Goal: Task Accomplishment & Management: Use online tool/utility

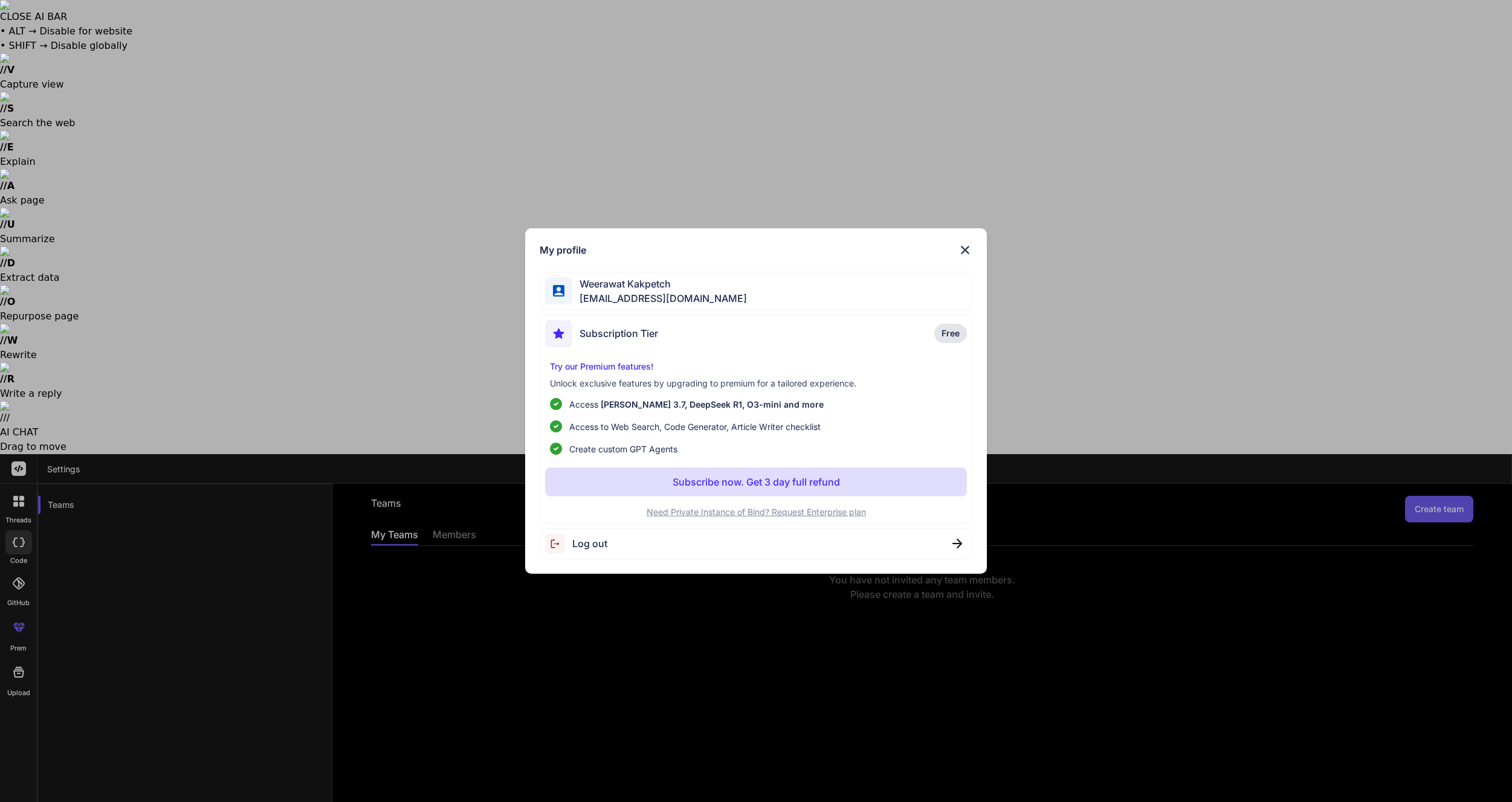
click at [708, 541] on div "Log out" at bounding box center [756, 544] width 433 height 31
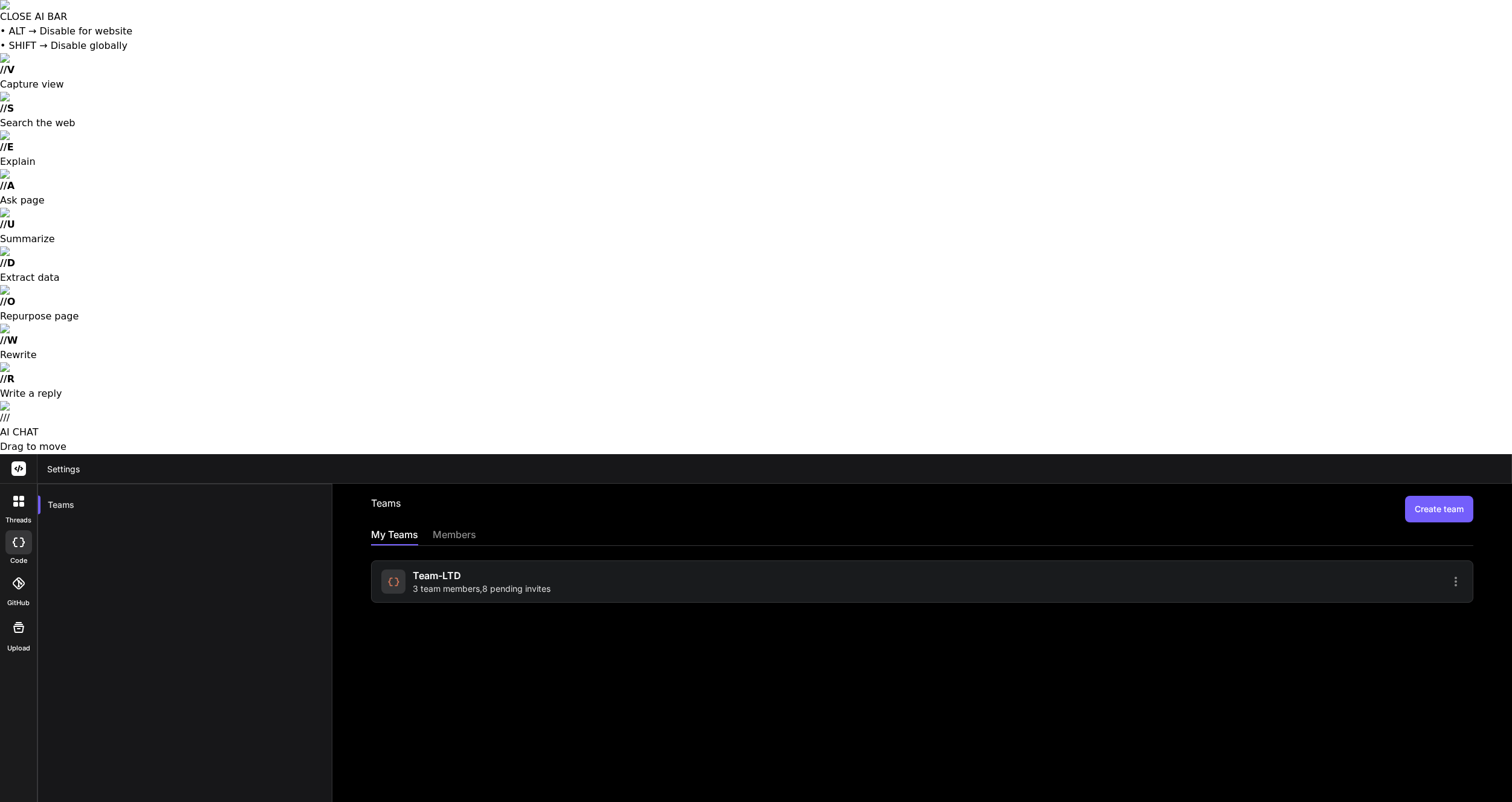
click at [1126, 575] on div at bounding box center [1194, 582] width 537 height 15
click at [462, 568] on div "Team-LTD 3 team members , 8 pending invites" at bounding box center [481, 582] width 138 height 26
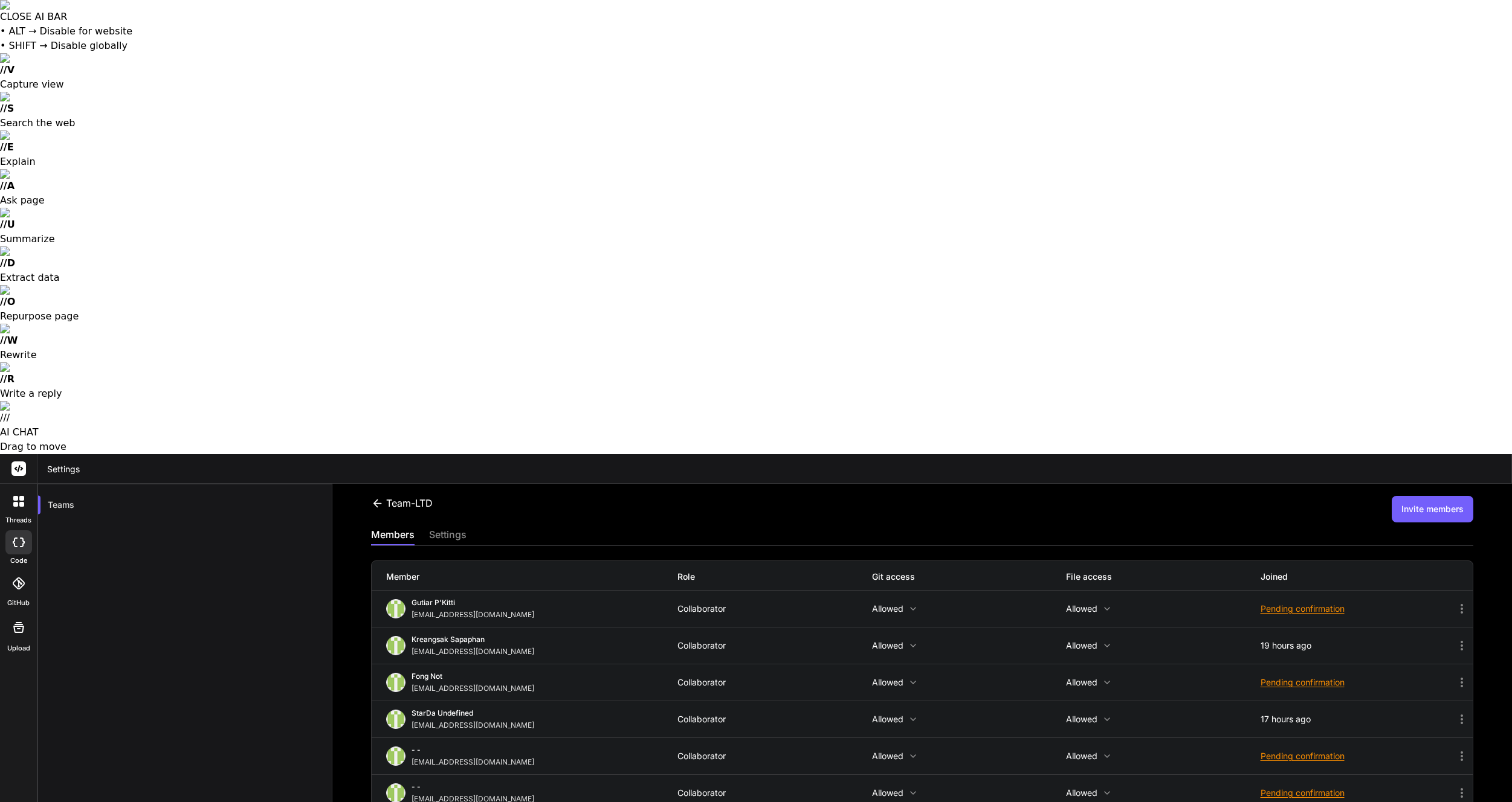
click at [1303, 787] on div "Pending confirmation" at bounding box center [1357, 793] width 194 height 12
click at [1462, 788] on icon at bounding box center [1461, 793] width 2 height 9
click at [1191, 572] on div at bounding box center [756, 401] width 1512 height 802
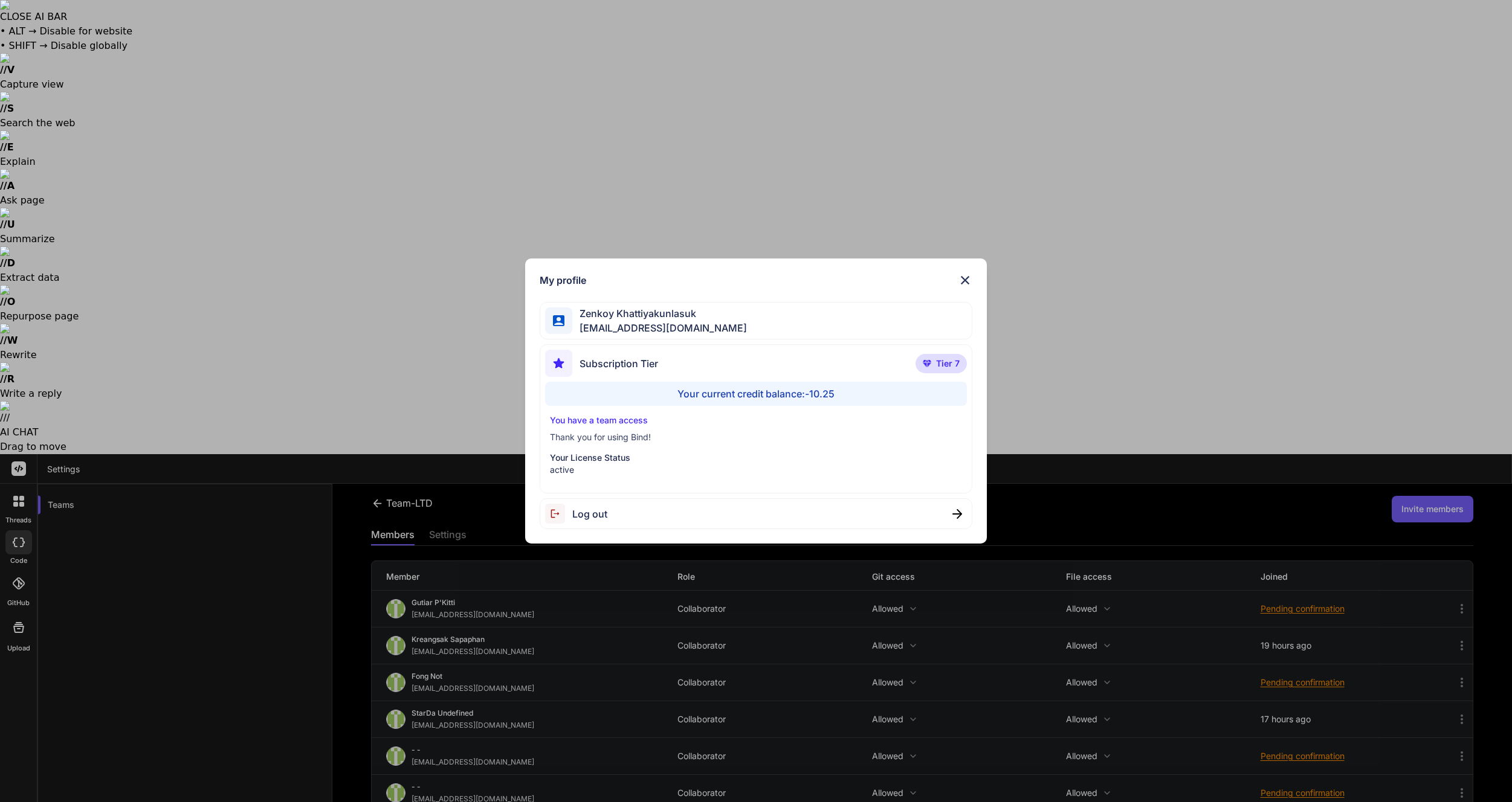
click at [603, 514] on span "Log out" at bounding box center [590, 514] width 35 height 15
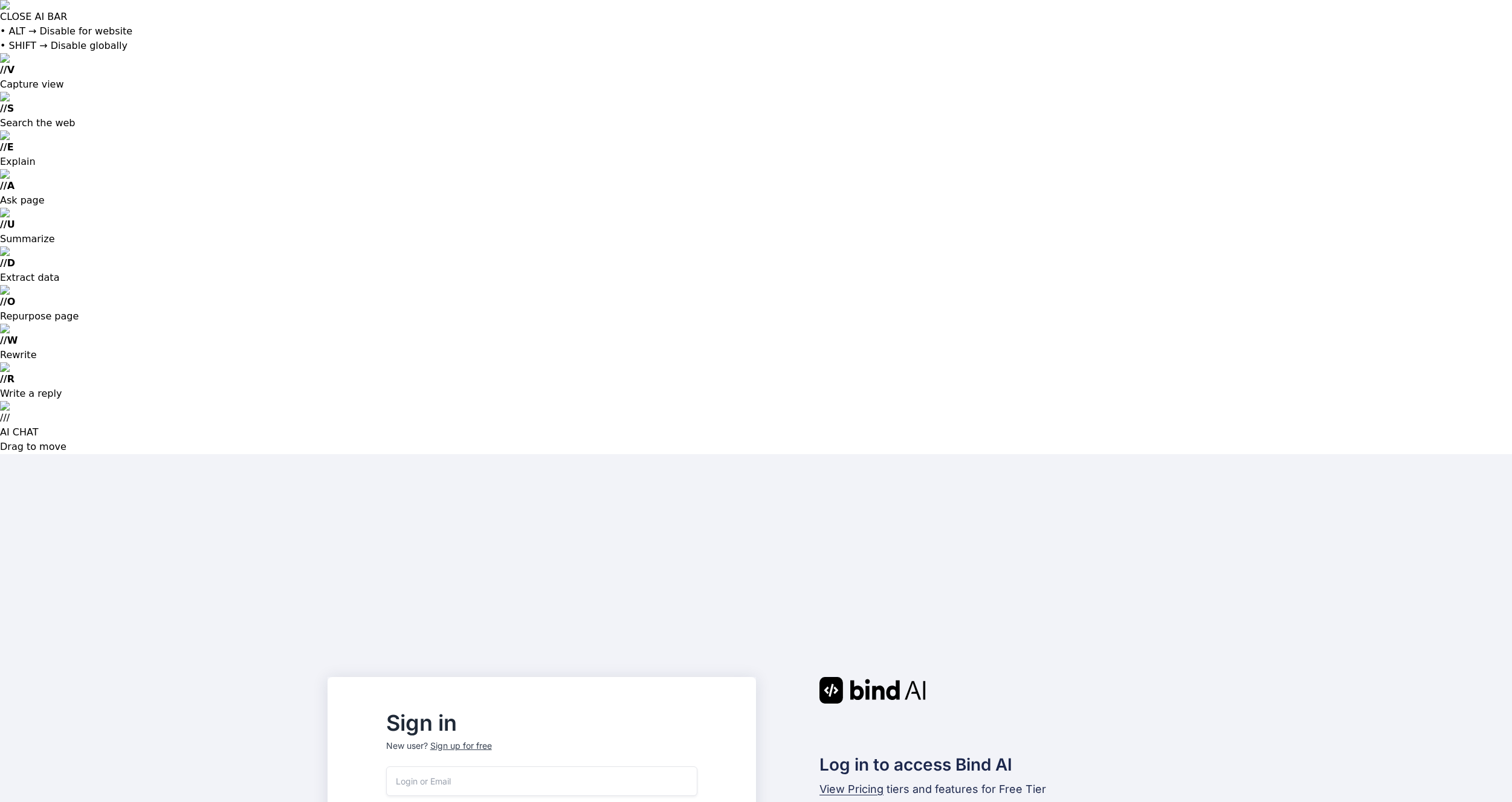
click at [496, 766] on input "email" at bounding box center [542, 781] width 311 height 29
paste input "bindai@zenkoy.com"
type input "bindai@zenkoy.com"
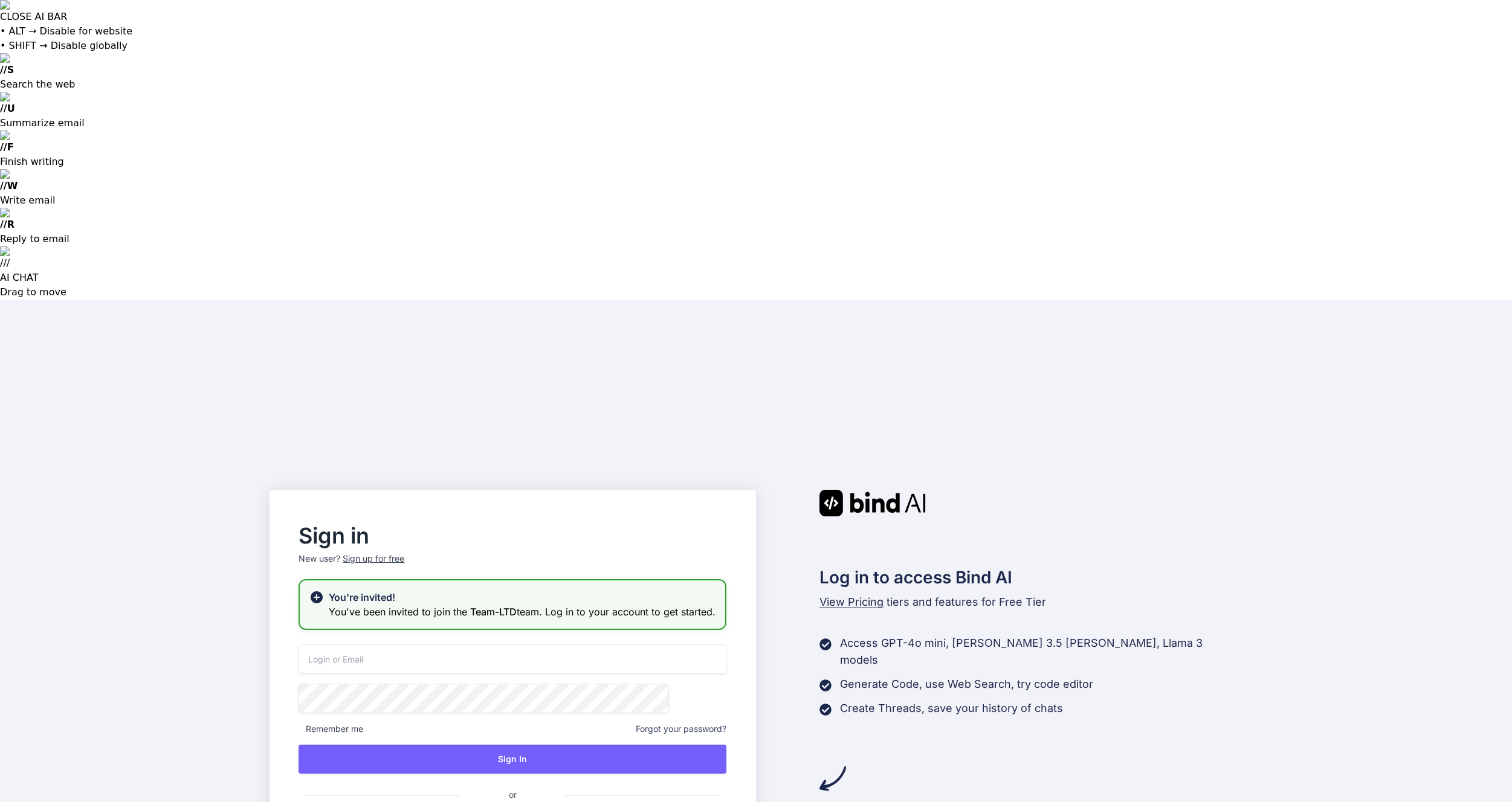
click at [470, 644] on input "email" at bounding box center [512, 659] width 428 height 29
click at [498, 644] on input "email" at bounding box center [512, 659] width 428 height 29
click at [504, 644] on input "email" at bounding box center [512, 659] width 428 height 29
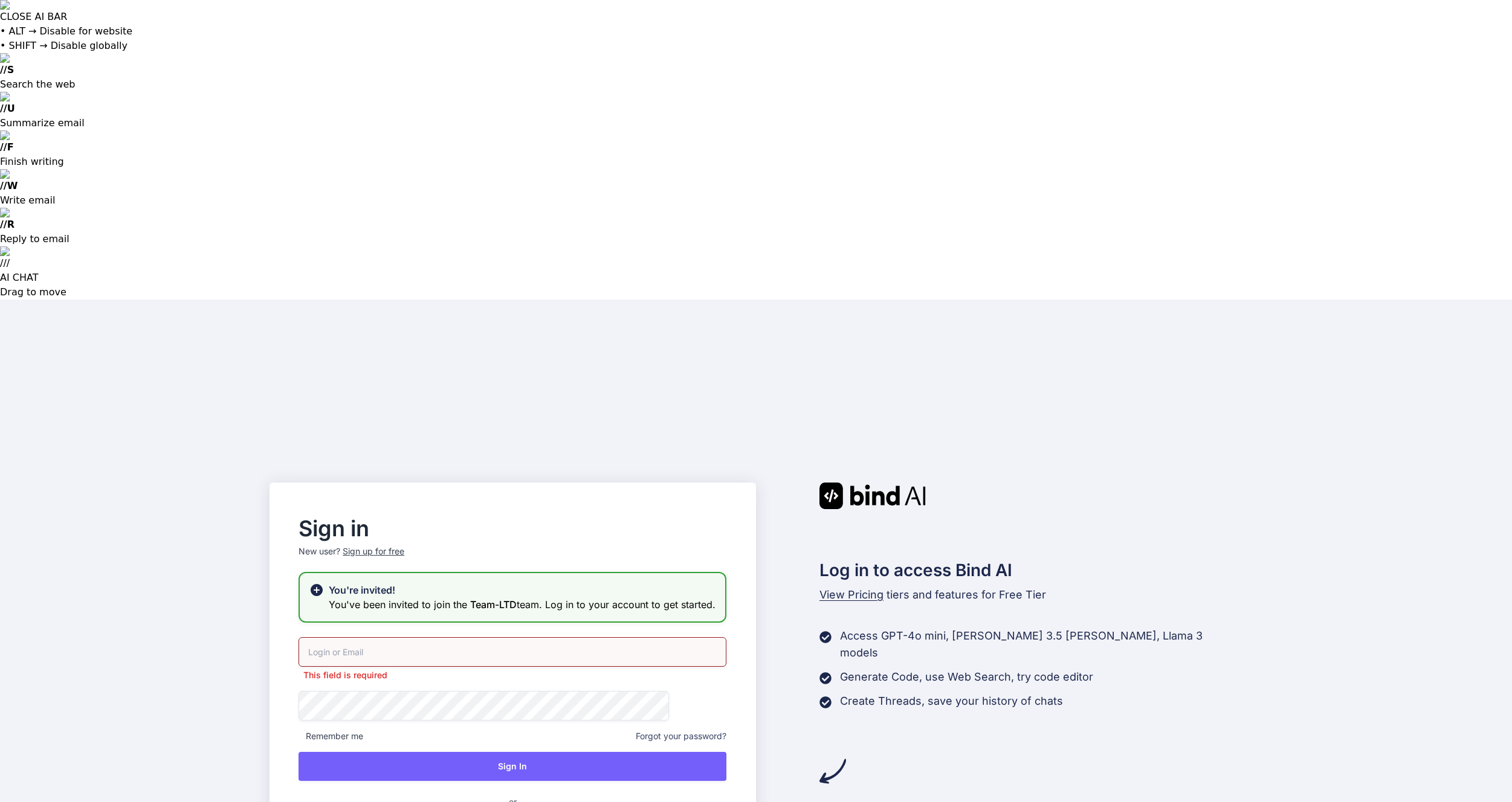
click at [408, 637] on input "email" at bounding box center [512, 652] width 428 height 29
click at [517, 637] on input "email" at bounding box center [512, 652] width 428 height 29
paste input "[EMAIL_ADDRESS][DOMAIN_NAME]"
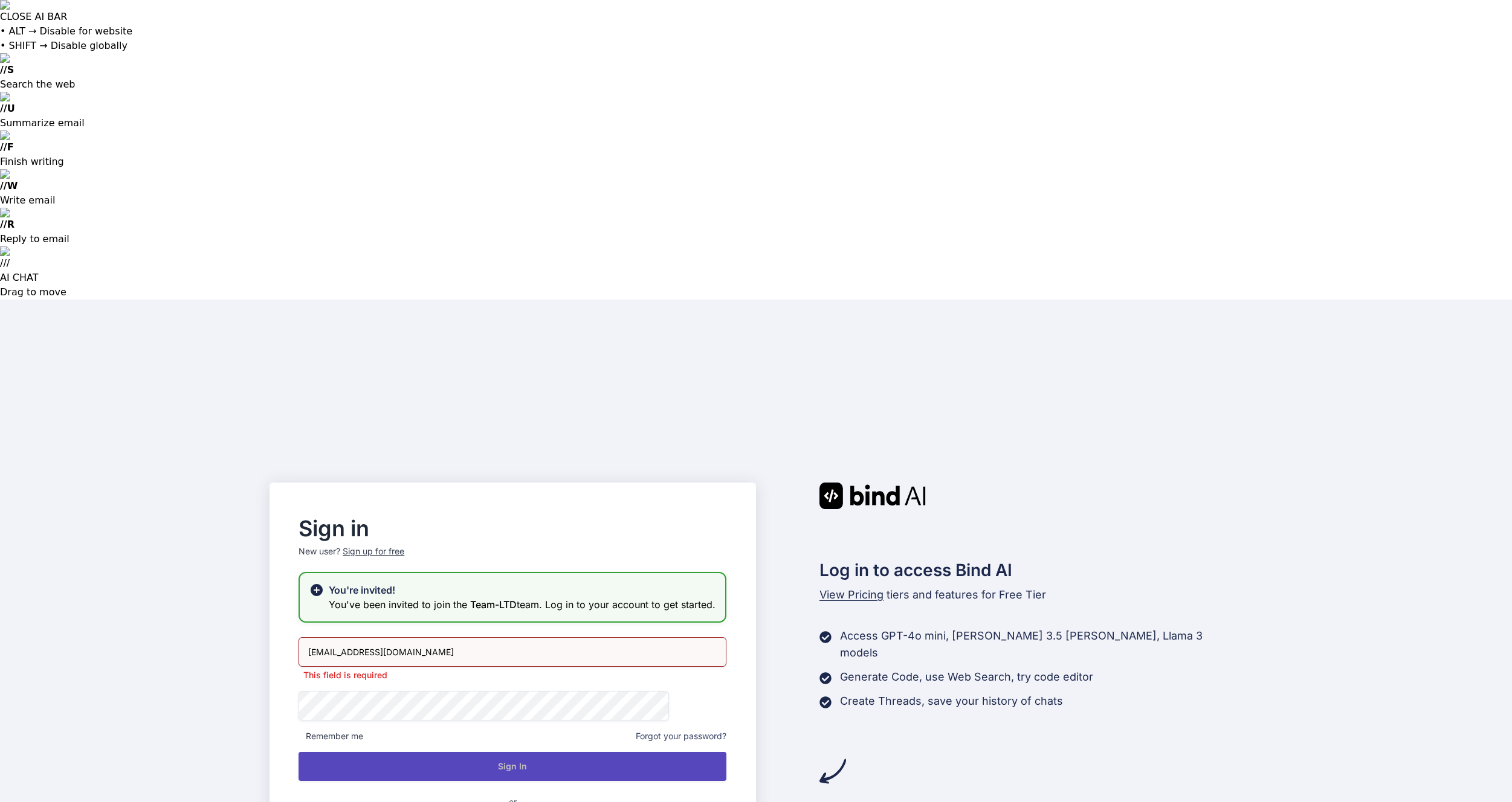
type input "[EMAIL_ADDRESS][DOMAIN_NAME]"
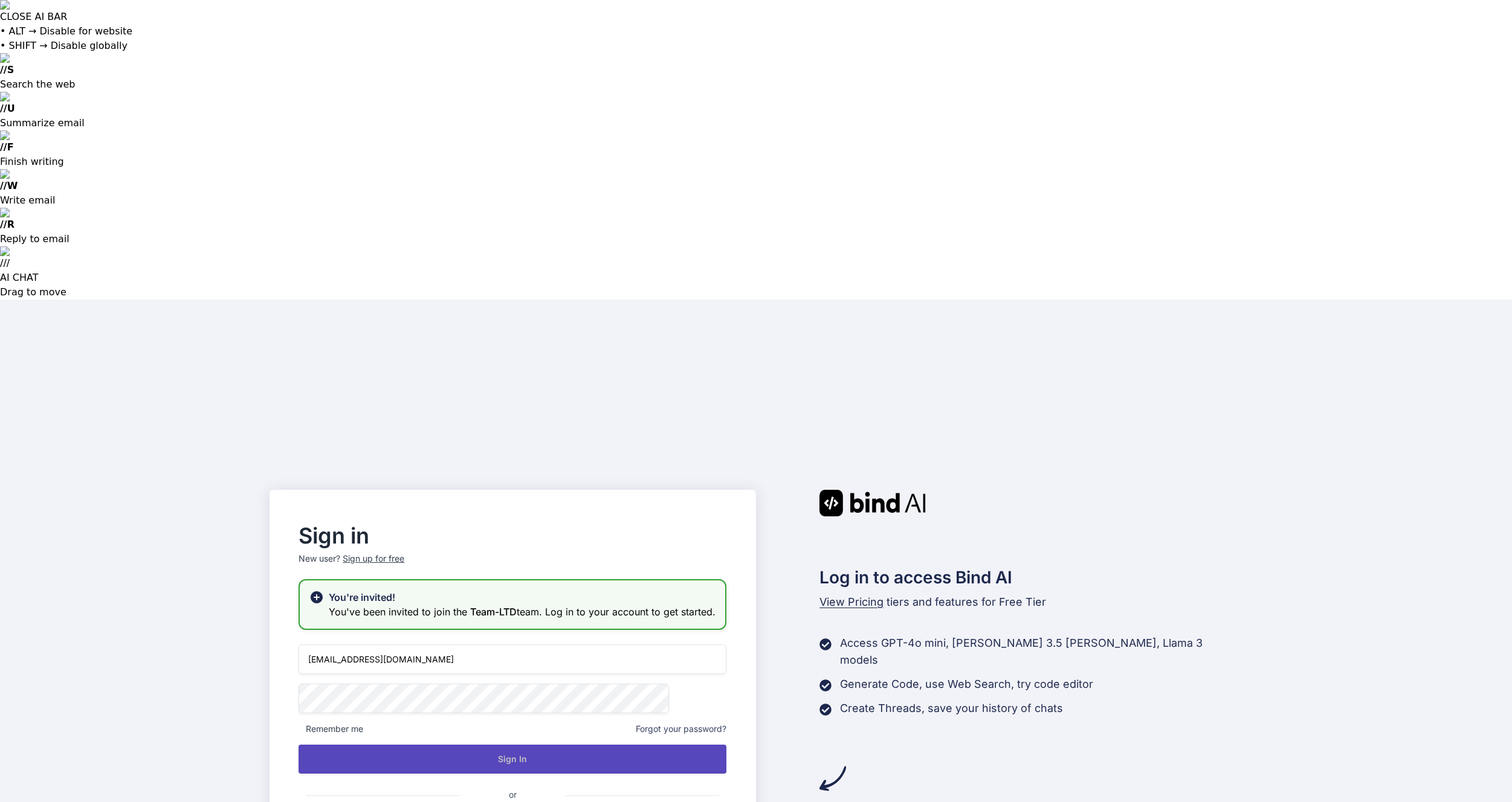
click at [570, 745] on button "Sign In" at bounding box center [512, 759] width 428 height 29
click at [517, 745] on button "Sign In" at bounding box center [512, 759] width 428 height 29
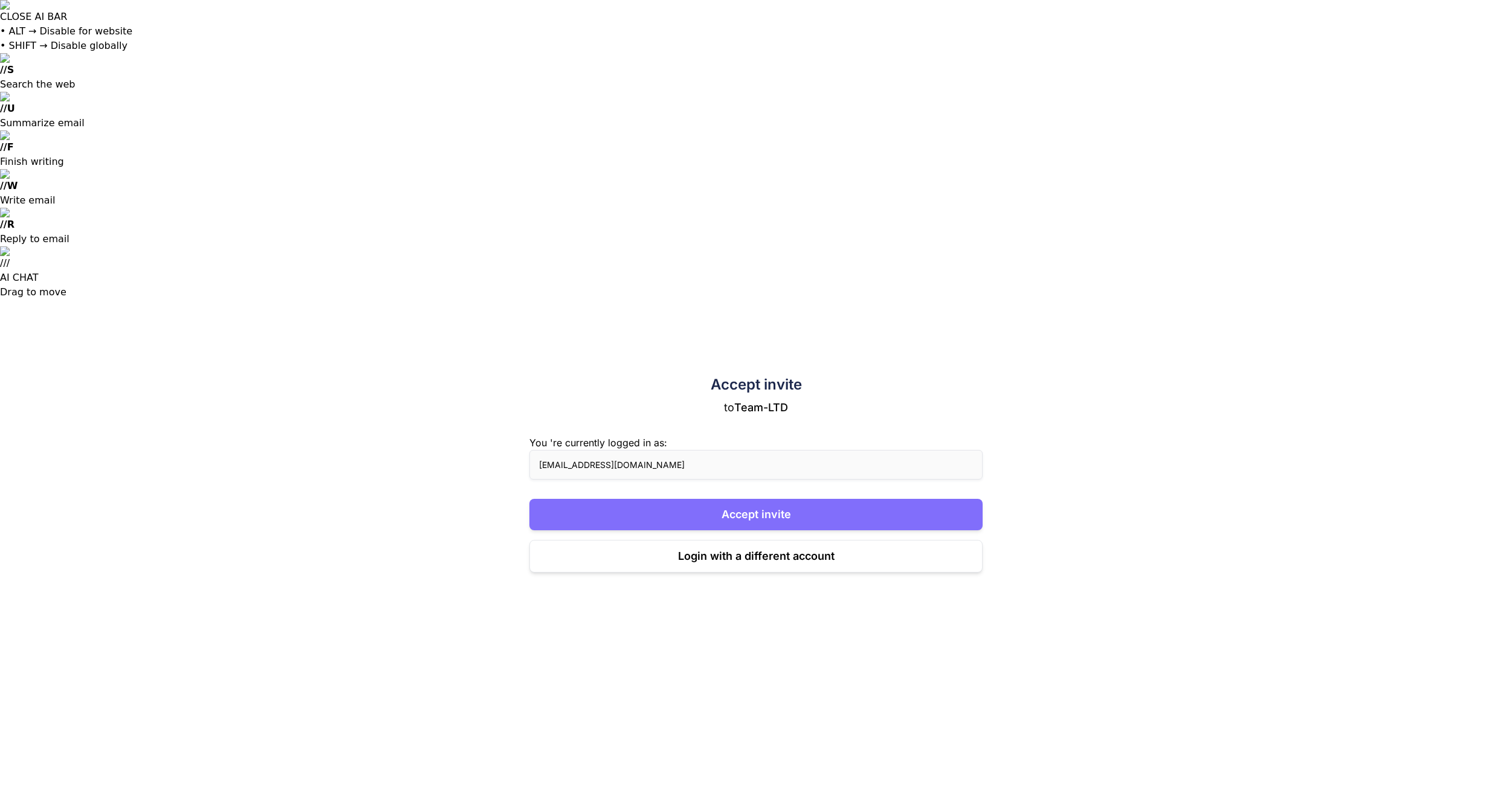
click at [810, 499] on button "Accept invite" at bounding box center [756, 514] width 453 height 32
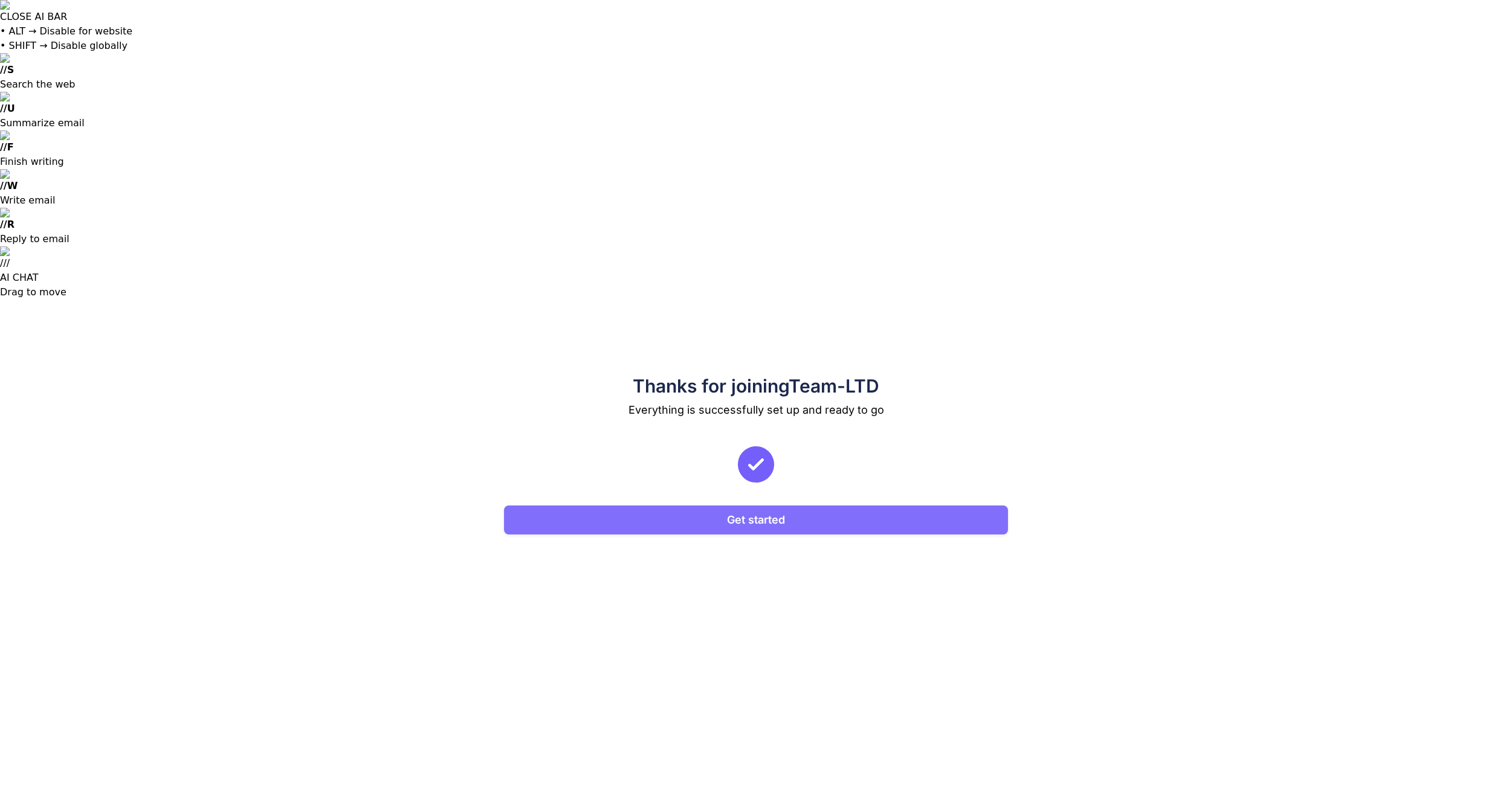
click at [839, 506] on button "Get started" at bounding box center [755, 520] width 504 height 29
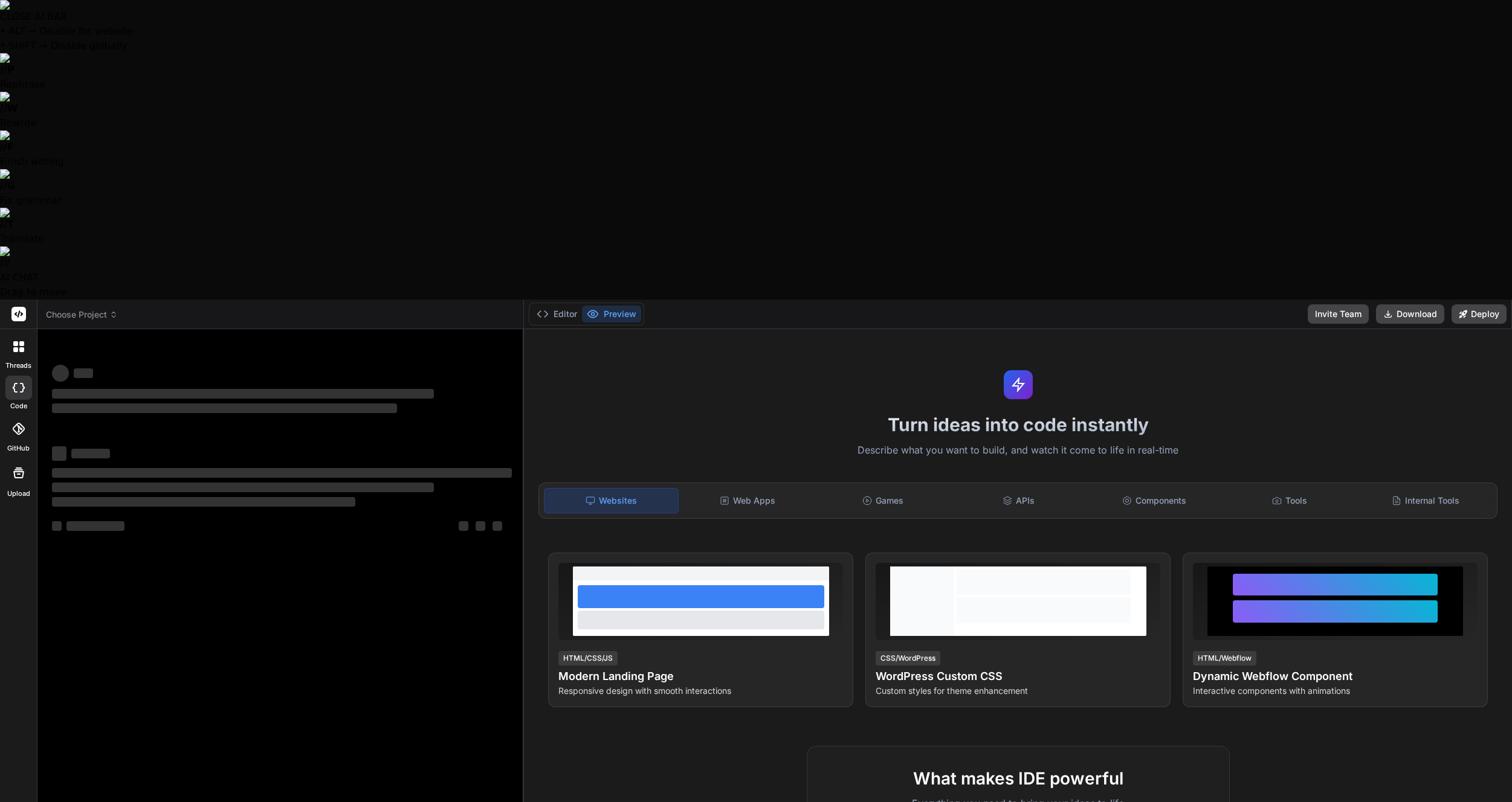
click at [291, 442] on div "‌ ‌ ‌ ‌ ‌ ‌ ‌ ‌ ‌ ‌ ‌ ‌ ‌ ‌" at bounding box center [282, 677] width 465 height 677
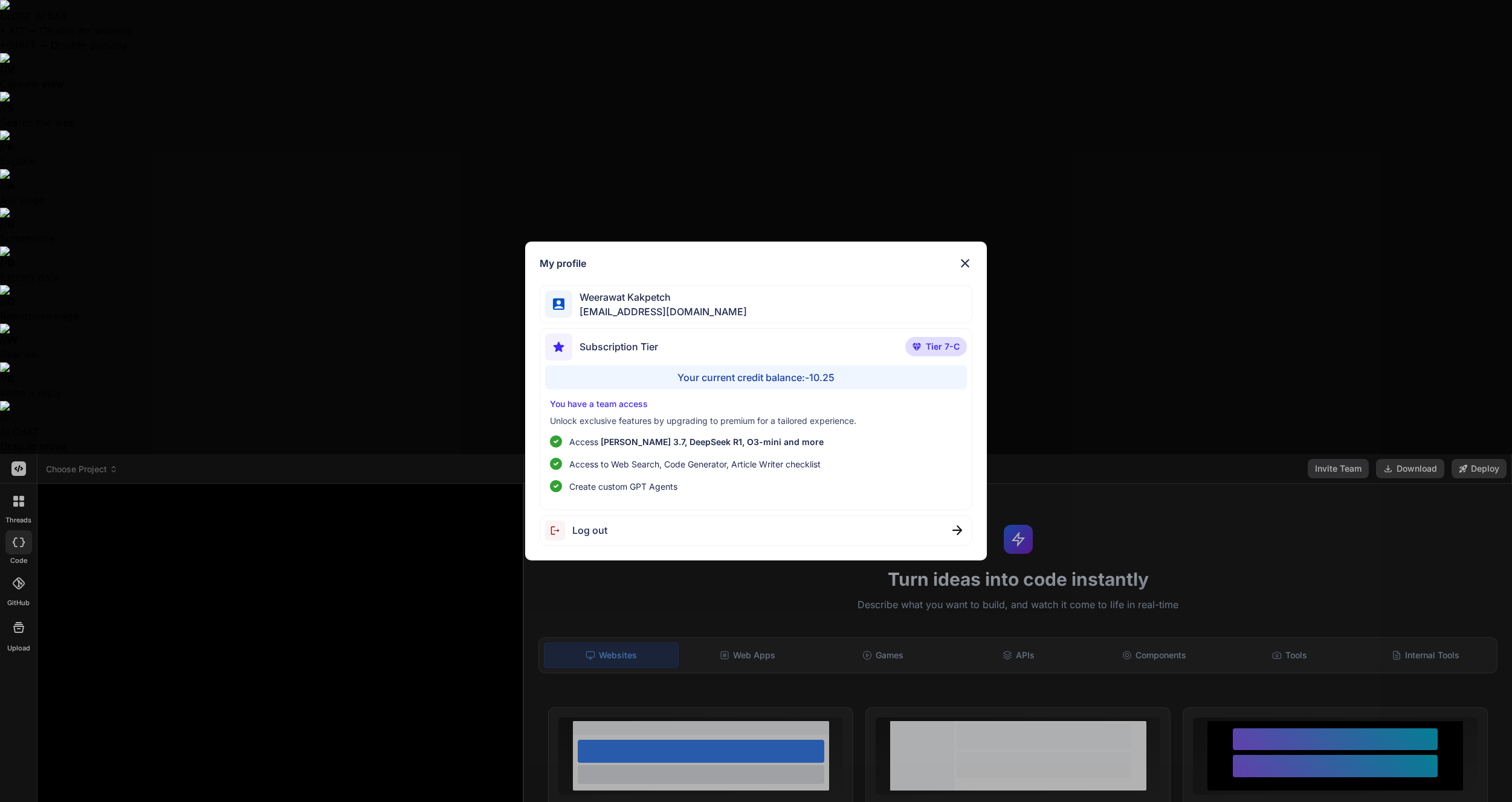
click at [232, 458] on div "My profile Weerawat Kakpetch gusornhai@gmail.com Subscription Tier Tier 7-C You…" at bounding box center [756, 401] width 1512 height 802
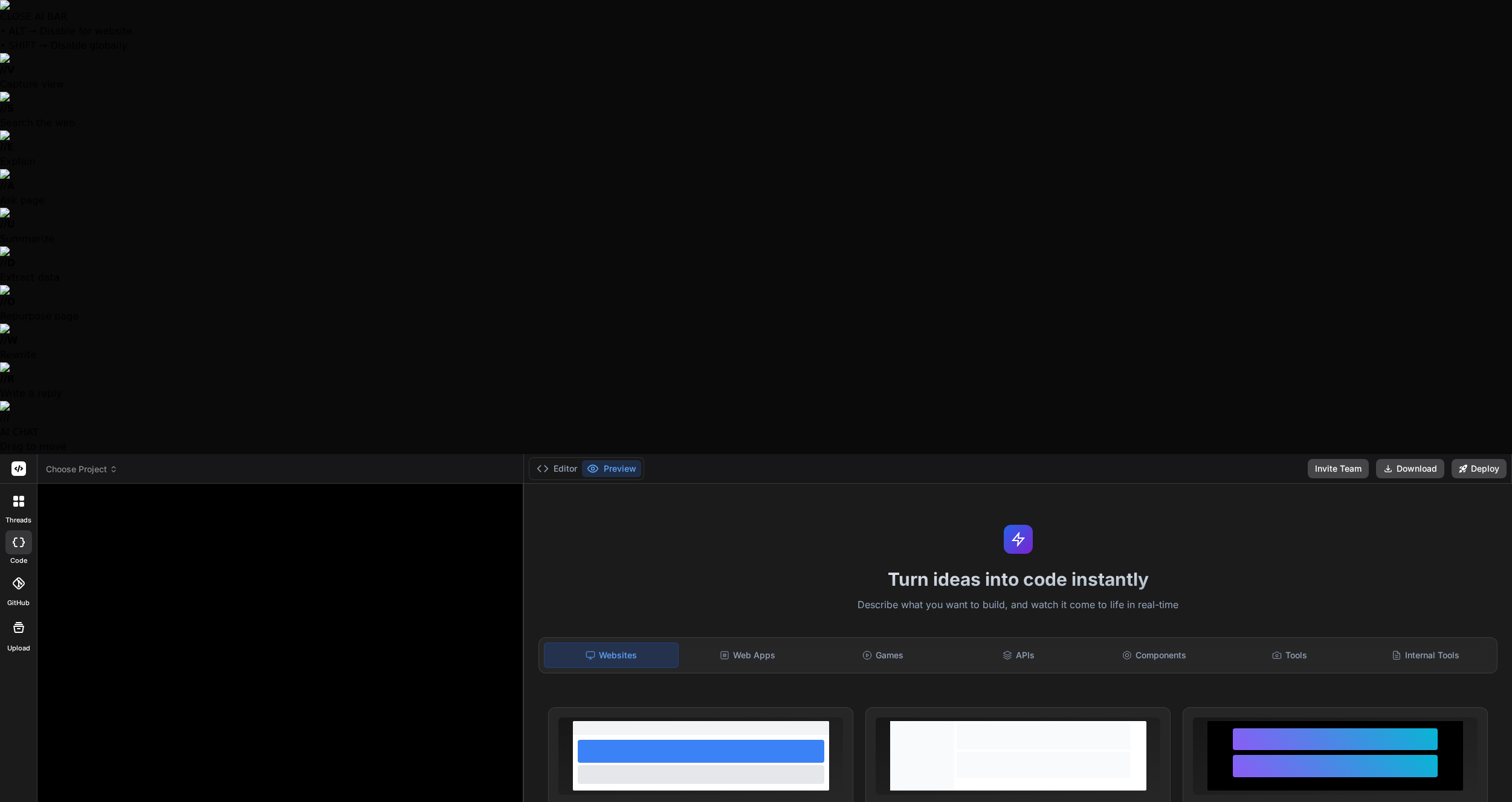
click at [16, 465] on icon at bounding box center [19, 468] width 9 height 7
click at [24, 515] on label "threads" at bounding box center [19, 520] width 26 height 10
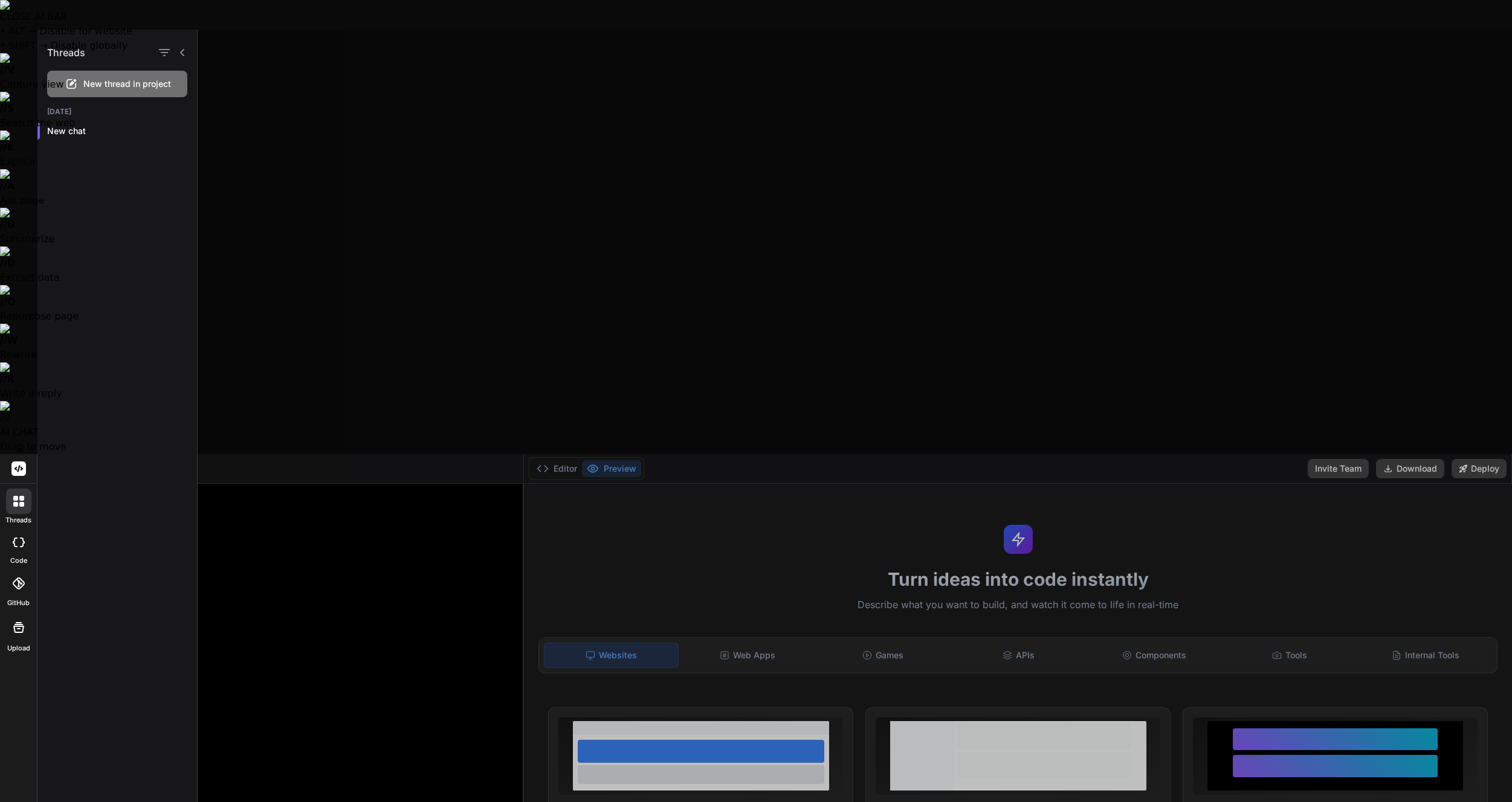
click at [25, 531] on div at bounding box center [19, 542] width 26 height 24
type textarea "x"
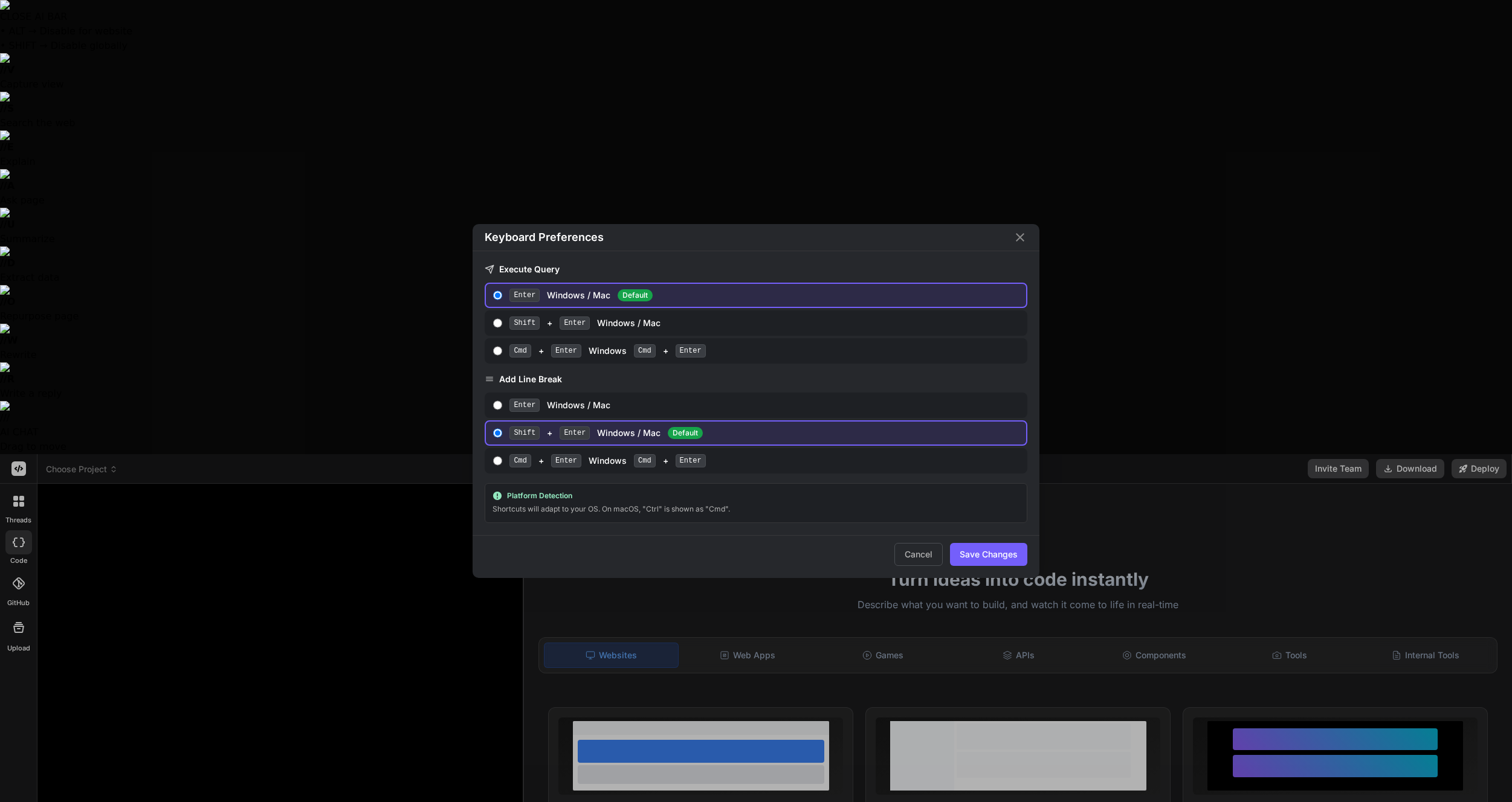
click at [23, 745] on div "Keyboard Preferences Execute Query Enter Windows / Mac Default Shift + Enter Wi…" at bounding box center [756, 401] width 1512 height 802
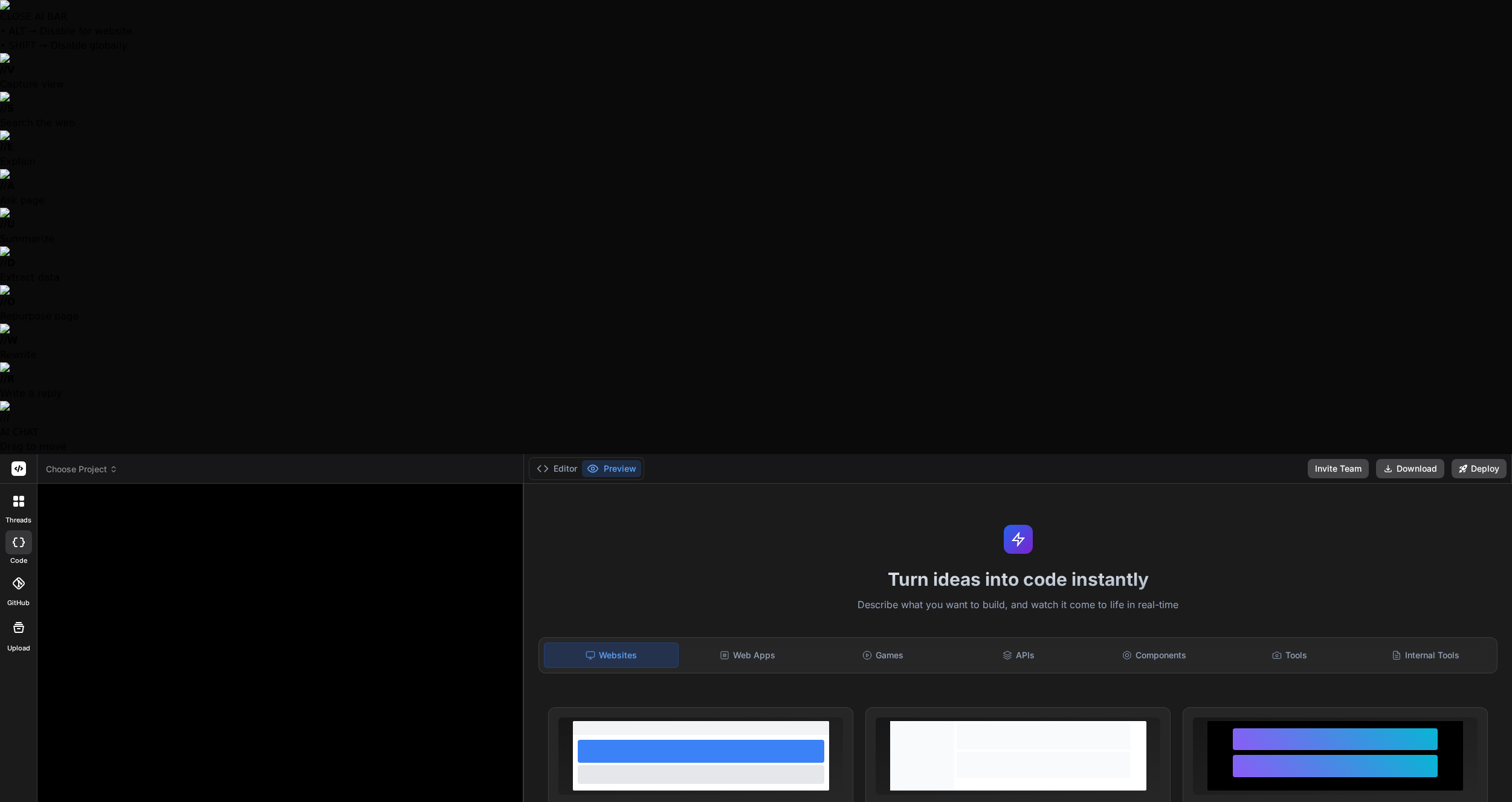
click at [15, 496] on icon at bounding box center [15, 498] width 5 height 5
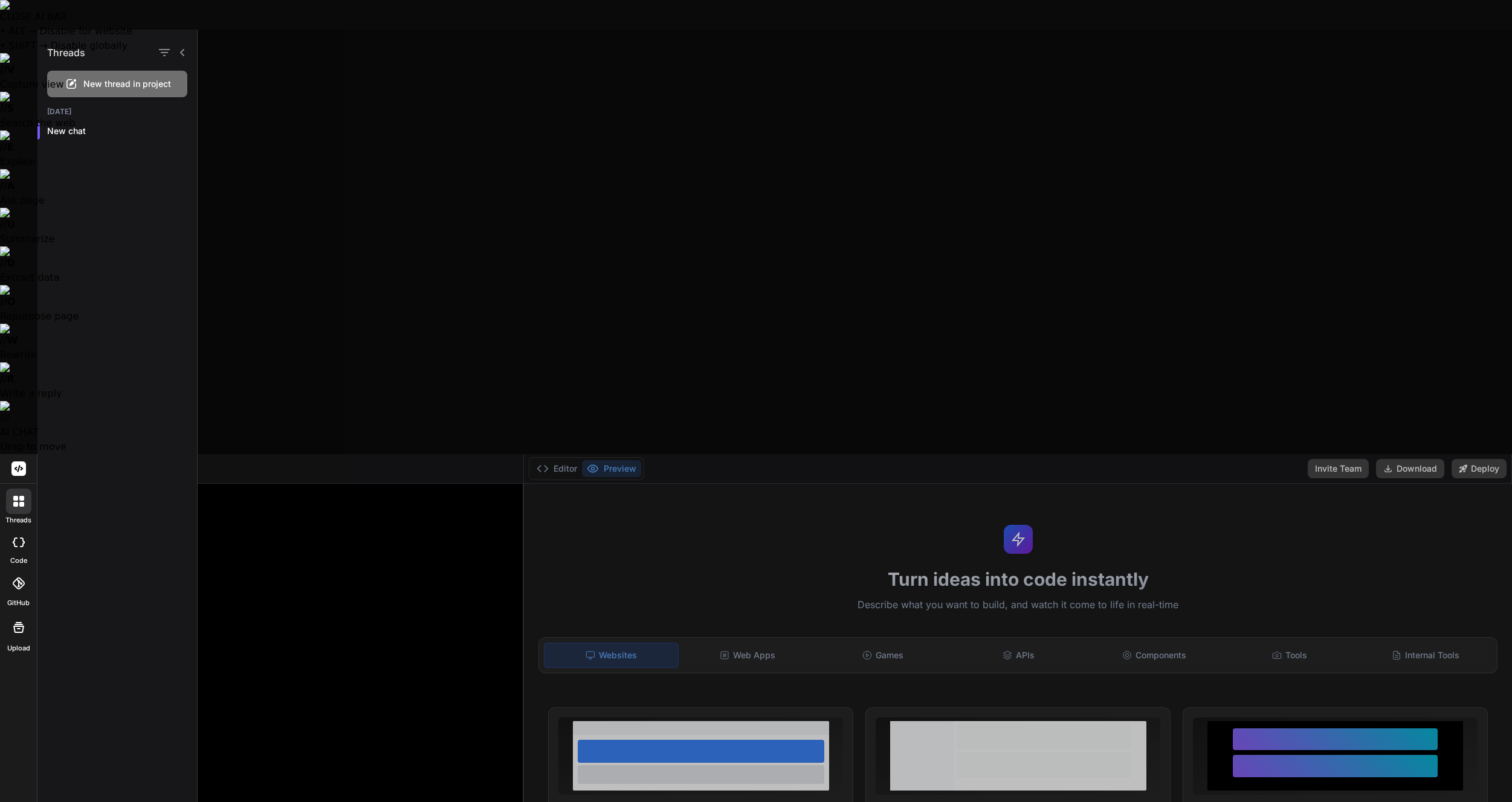
click at [18, 462] on rect at bounding box center [19, 469] width 15 height 15
click at [332, 211] on div at bounding box center [854, 415] width 1314 height 773
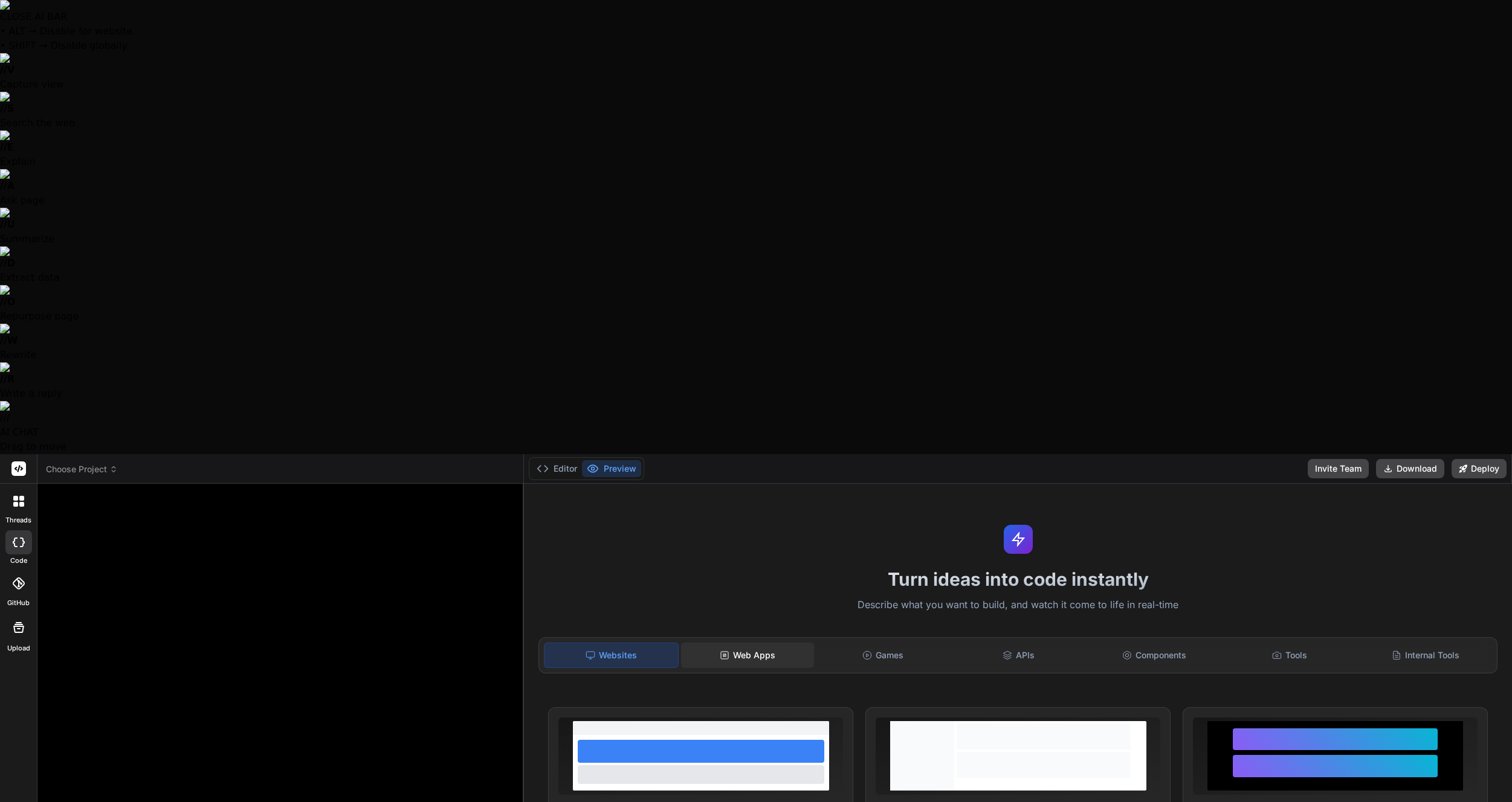
click at [792, 643] on div "Web Apps" at bounding box center [747, 655] width 133 height 26
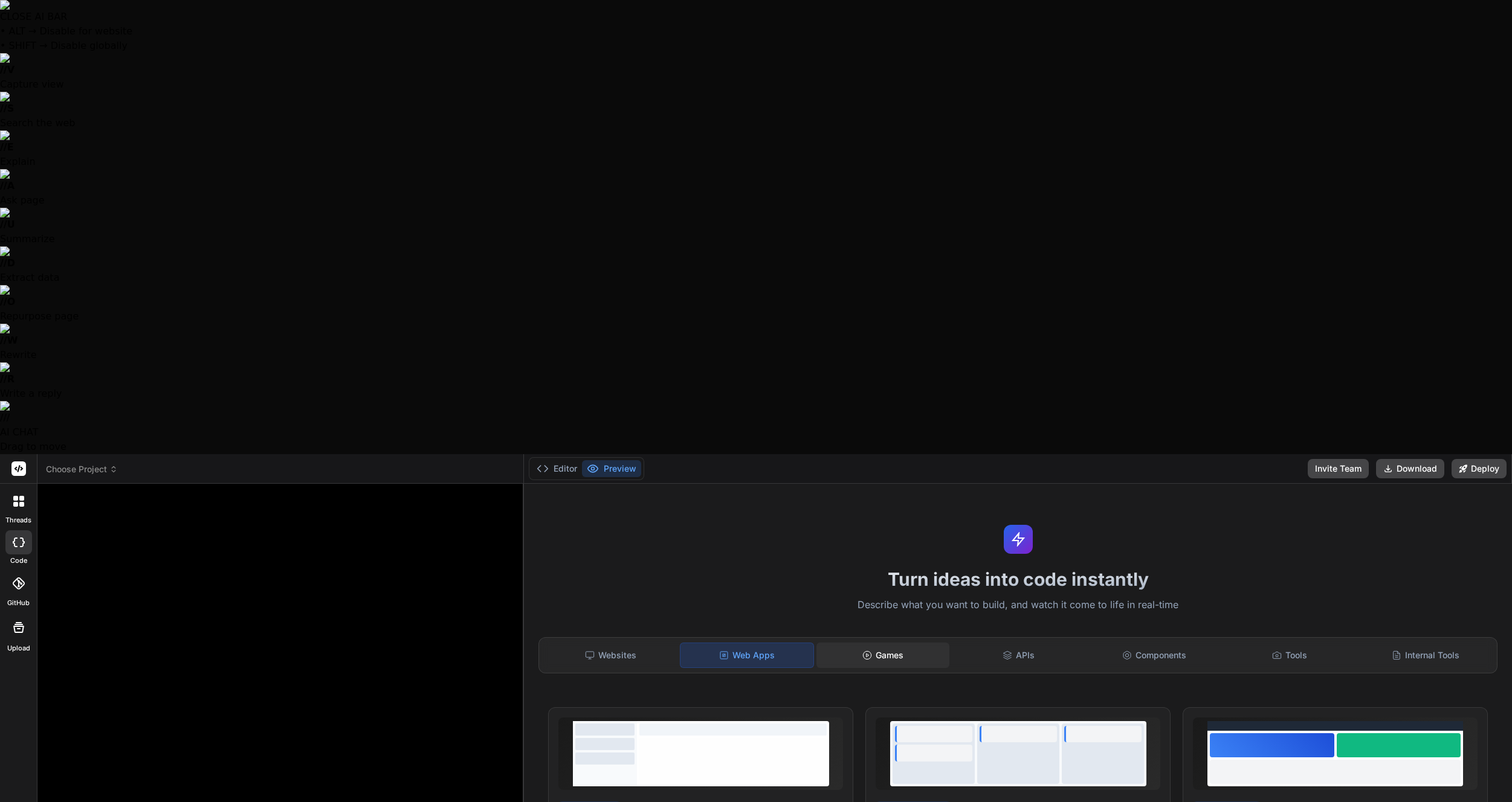
click at [903, 643] on div "Games" at bounding box center [883, 655] width 133 height 26
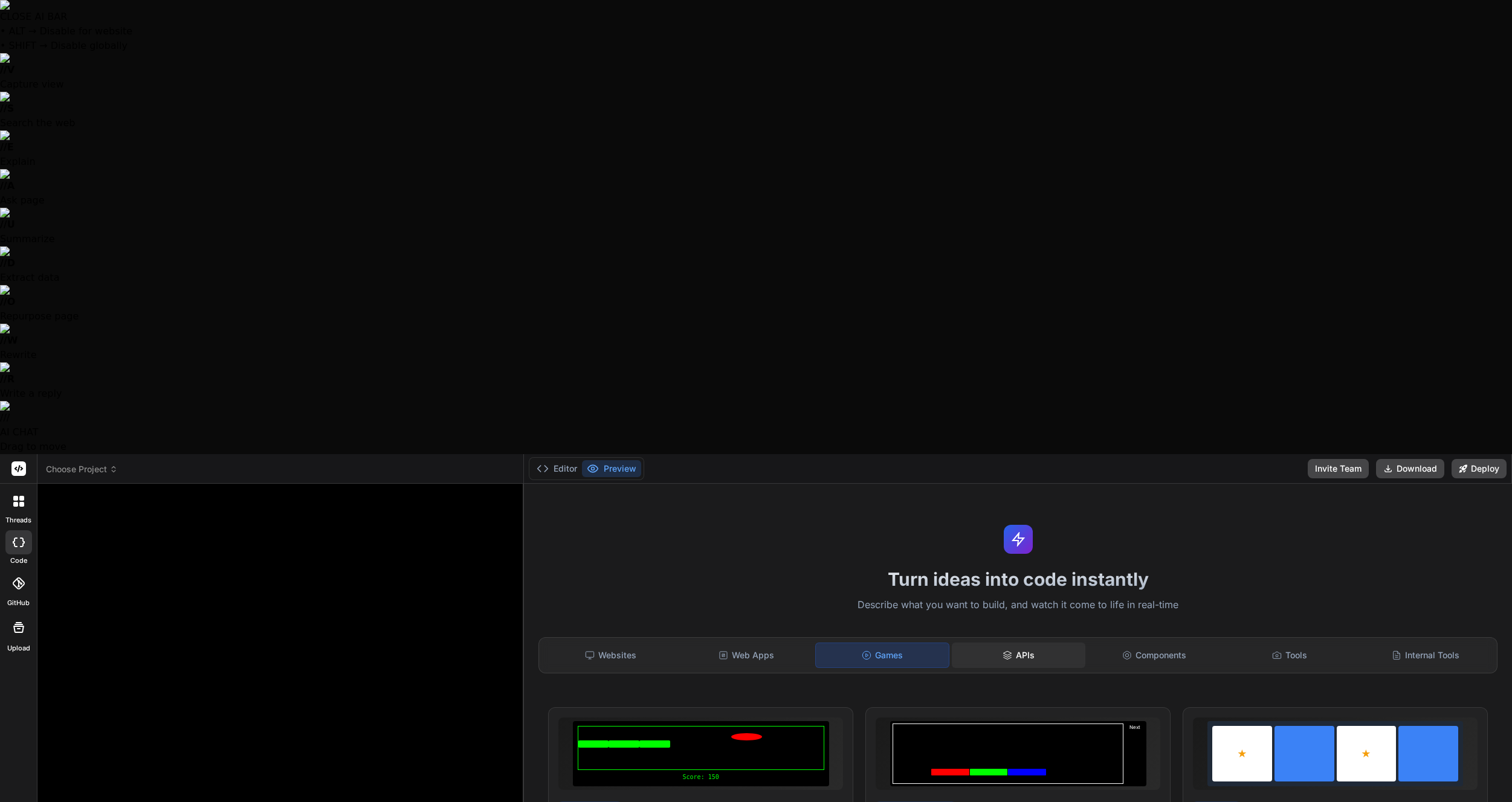
click at [1058, 643] on div "APIs" at bounding box center [1018, 655] width 133 height 26
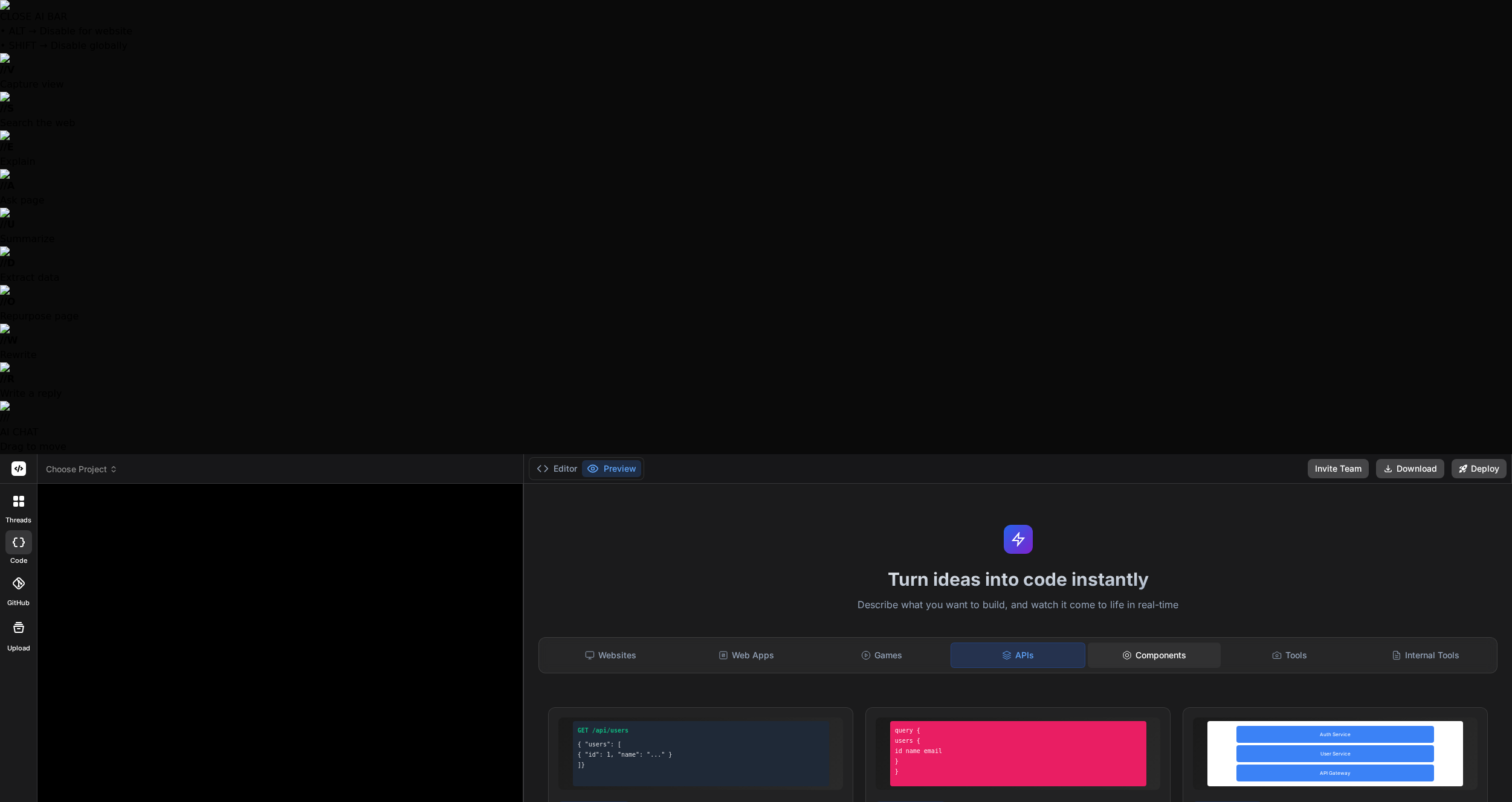
click at [1157, 643] on div "Components" at bounding box center [1155, 655] width 133 height 26
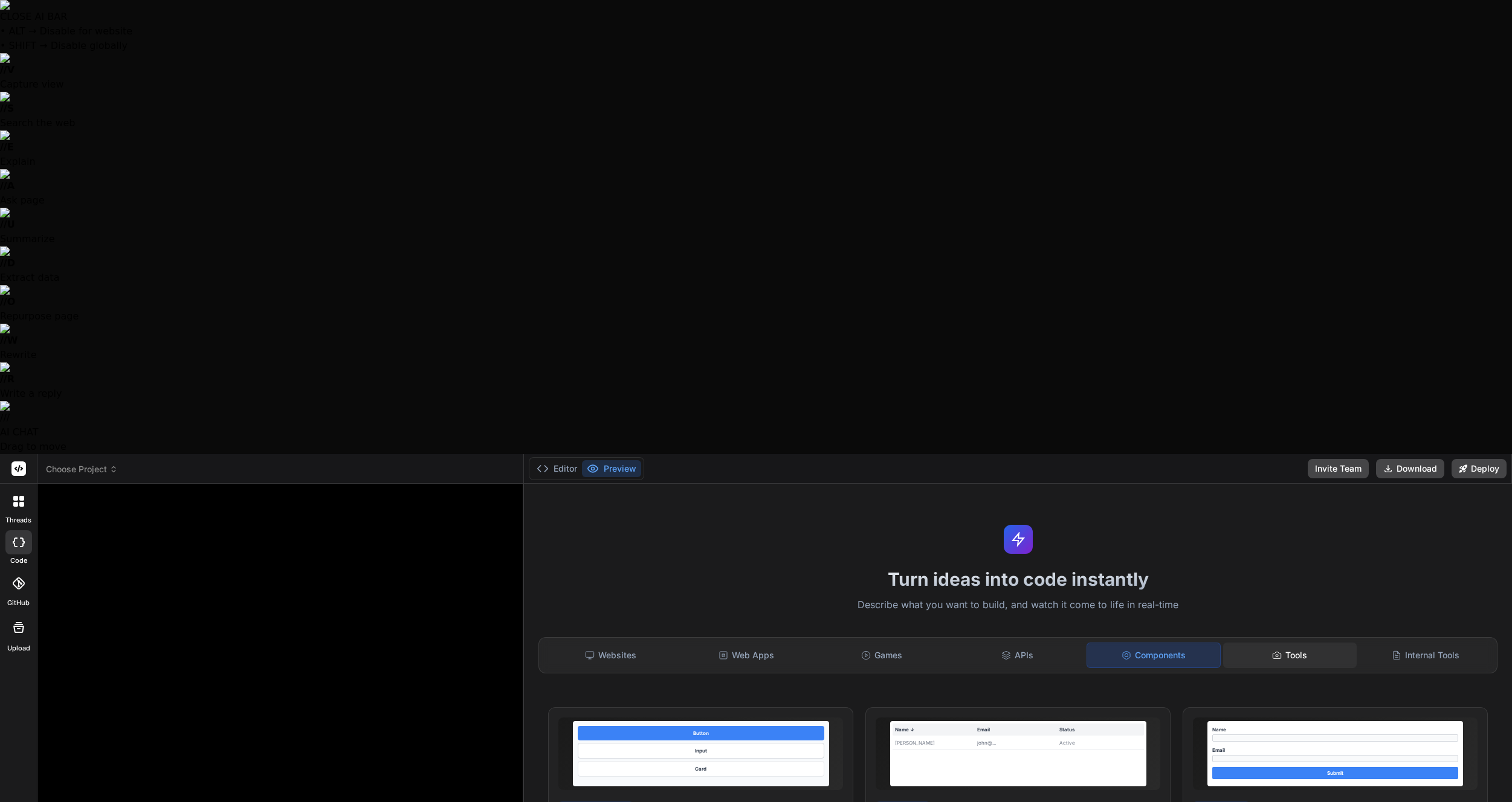
click at [1326, 643] on div "Tools" at bounding box center [1290, 655] width 133 height 26
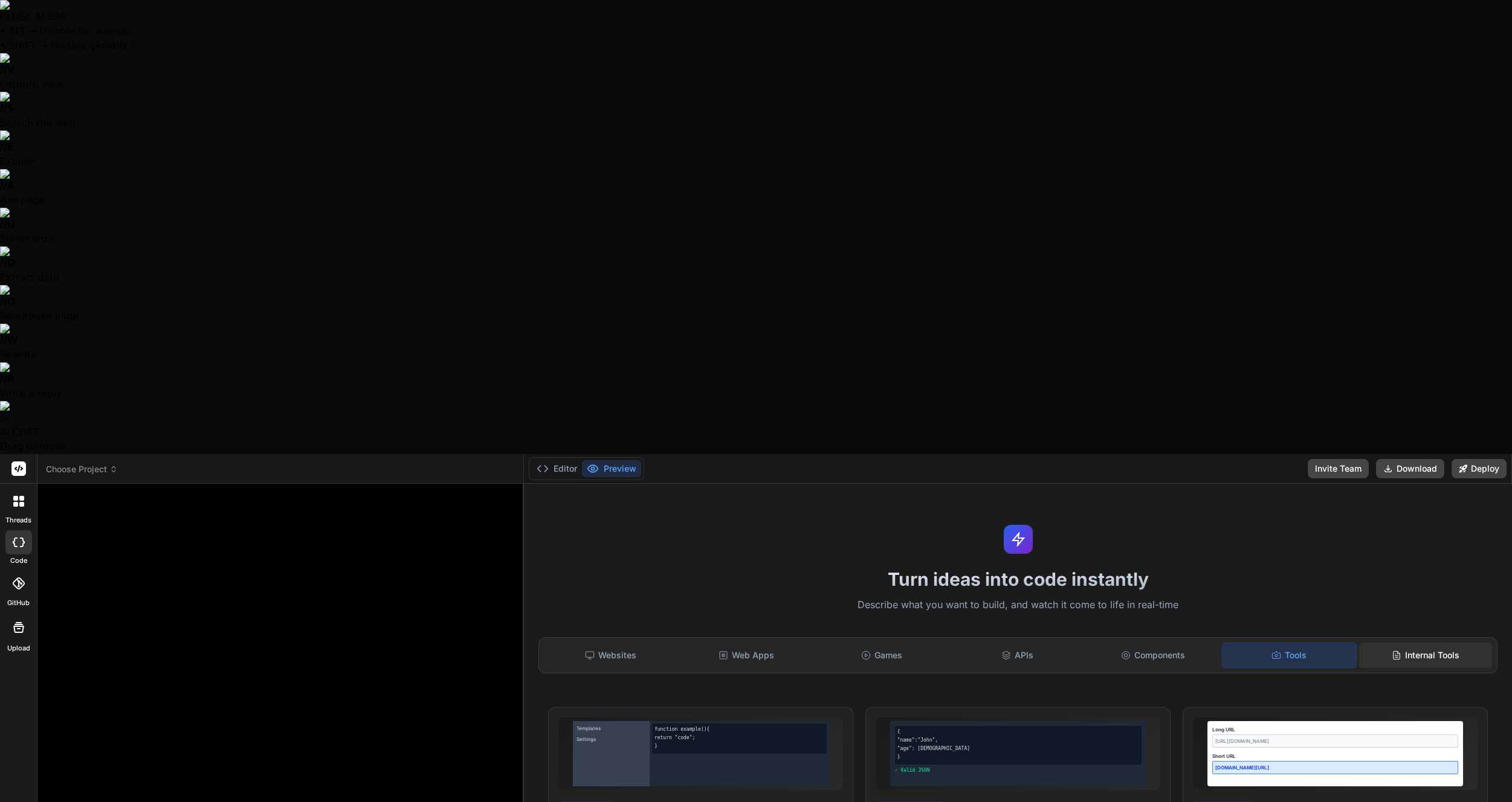
click at [1463, 643] on div "Internal Tools" at bounding box center [1425, 655] width 133 height 26
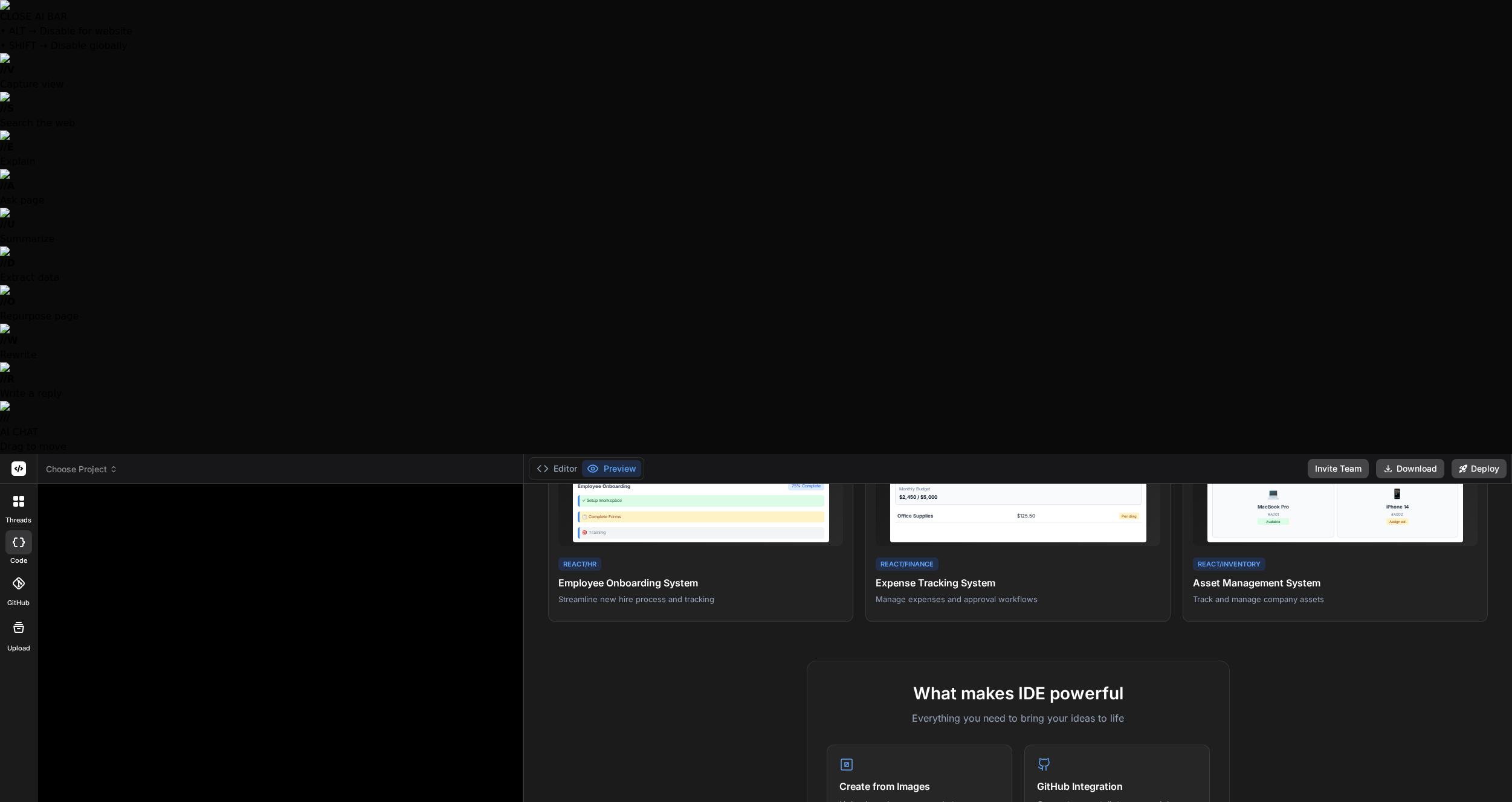
scroll to position [354, 0]
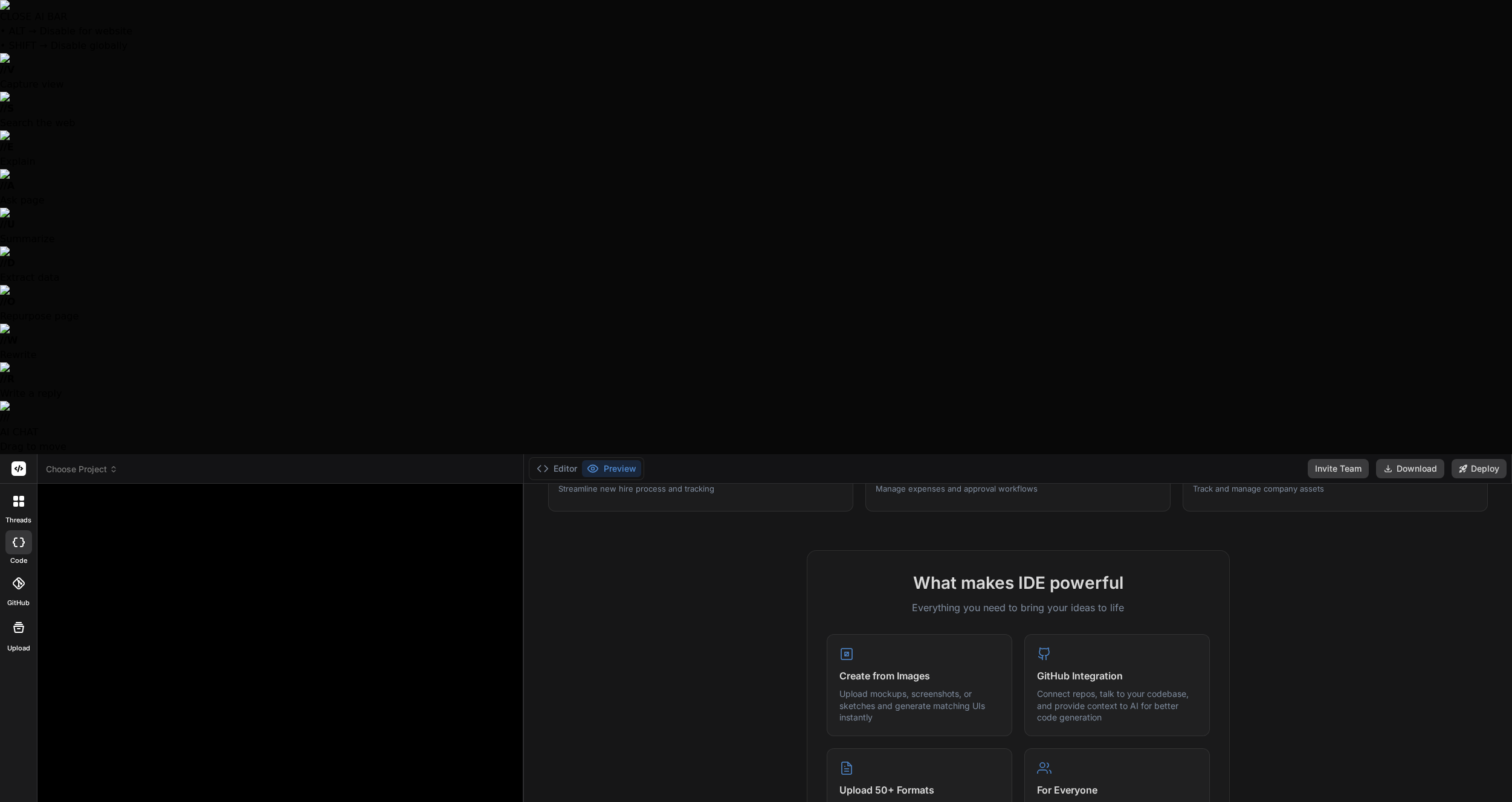
click at [320, 761] on div at bounding box center [756, 401] width 1512 height 802
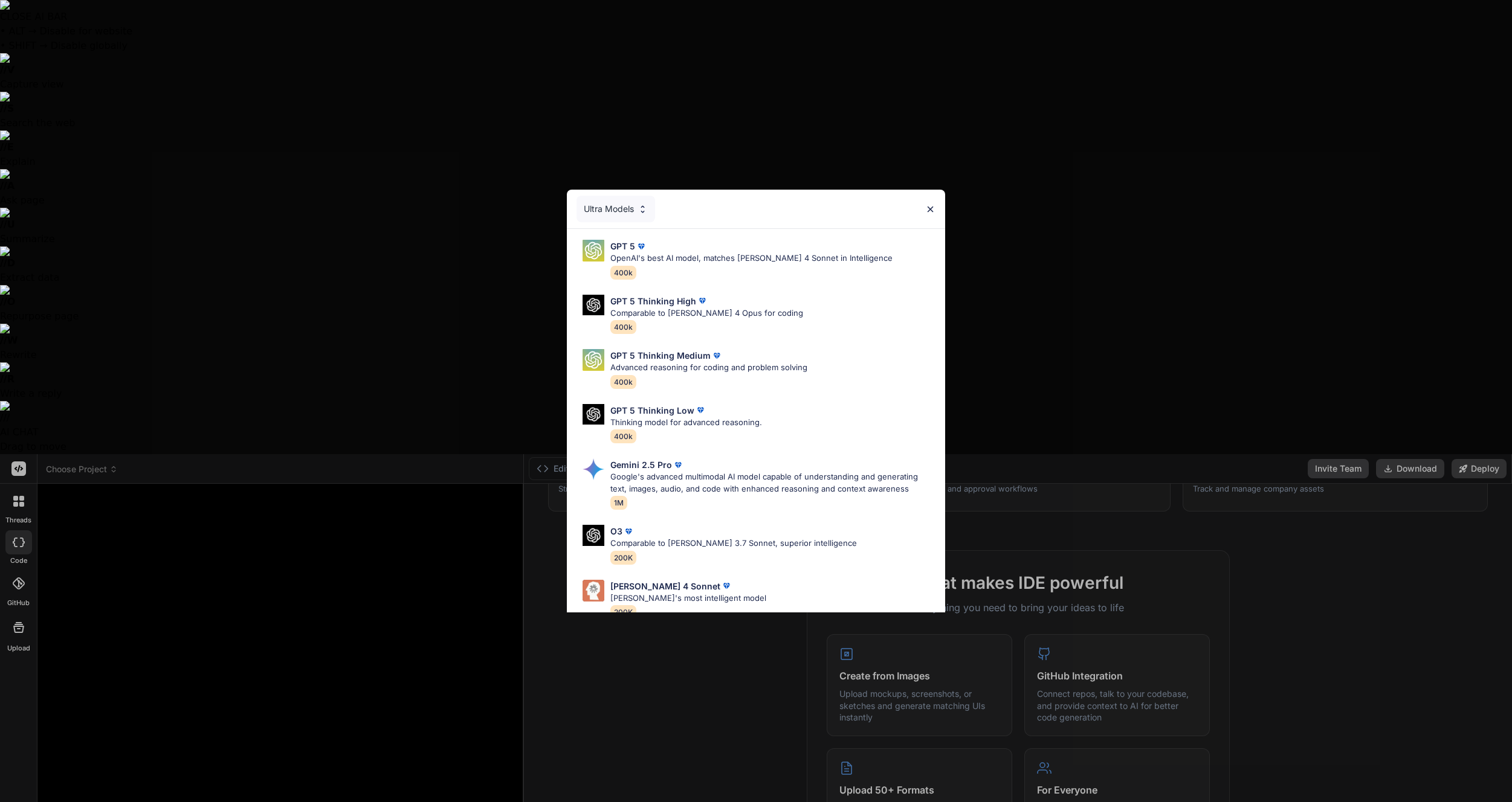
click at [622, 203] on div "Ultra Models" at bounding box center [616, 209] width 79 height 26
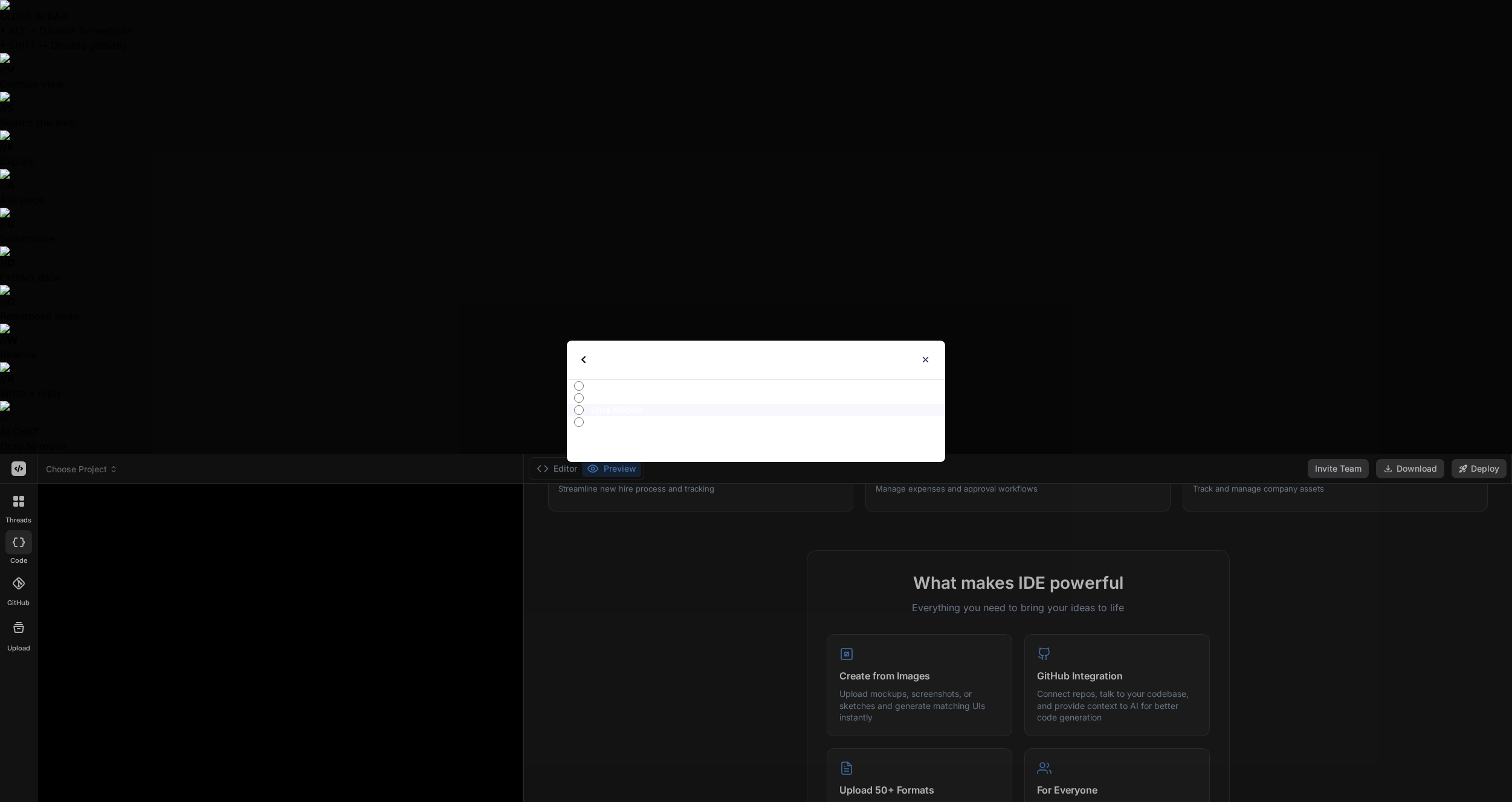
click at [583, 359] on img at bounding box center [583, 360] width 4 height 7
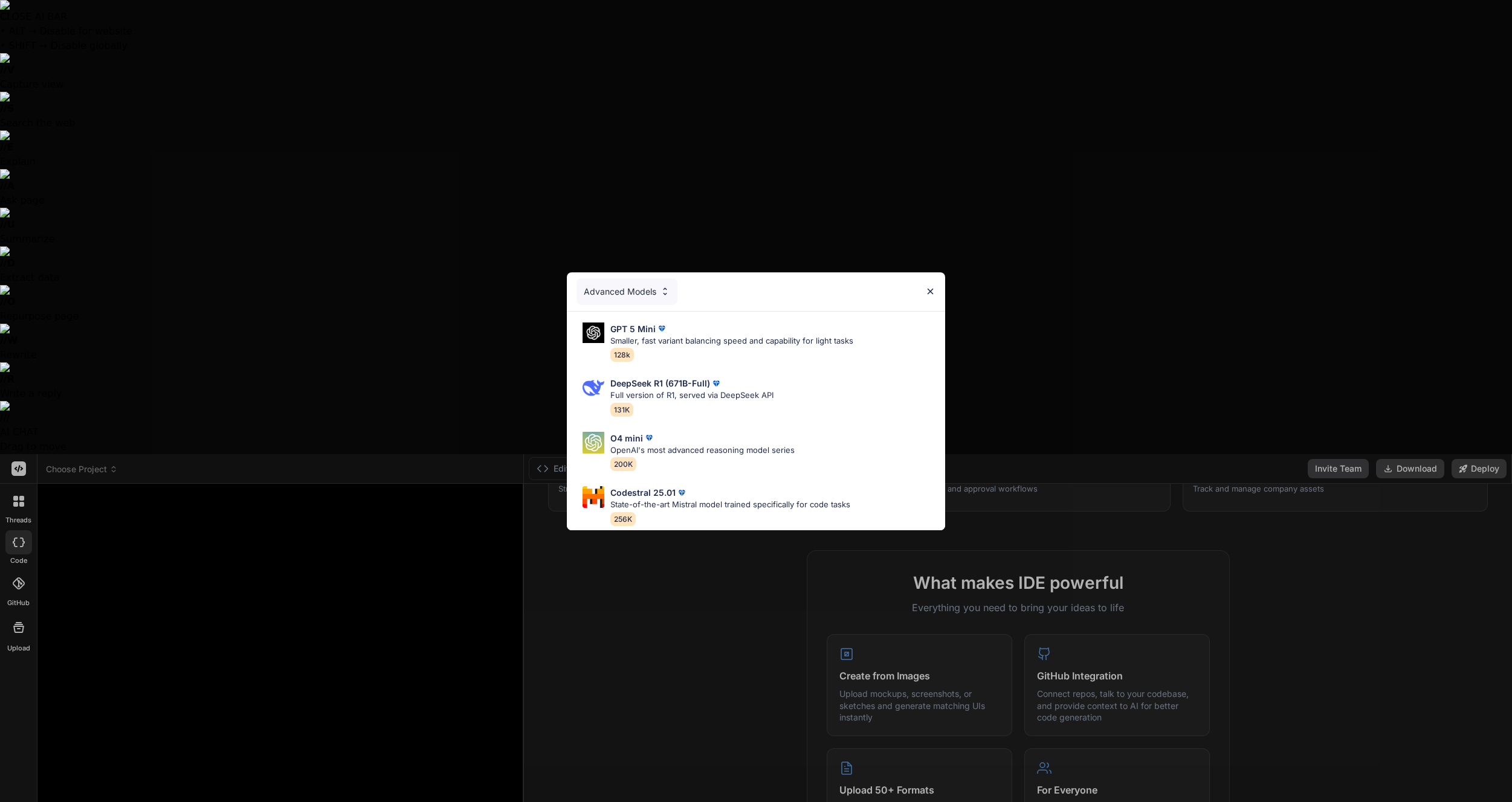
drag, startPoint x: 241, startPoint y: 758, endPoint x: 169, endPoint y: 760, distance: 72.0
click at [237, 758] on div "Advanced Models GPT 5 Mini Smaller, fast variant balancing speed and capability…" at bounding box center [756, 401] width 1512 height 802
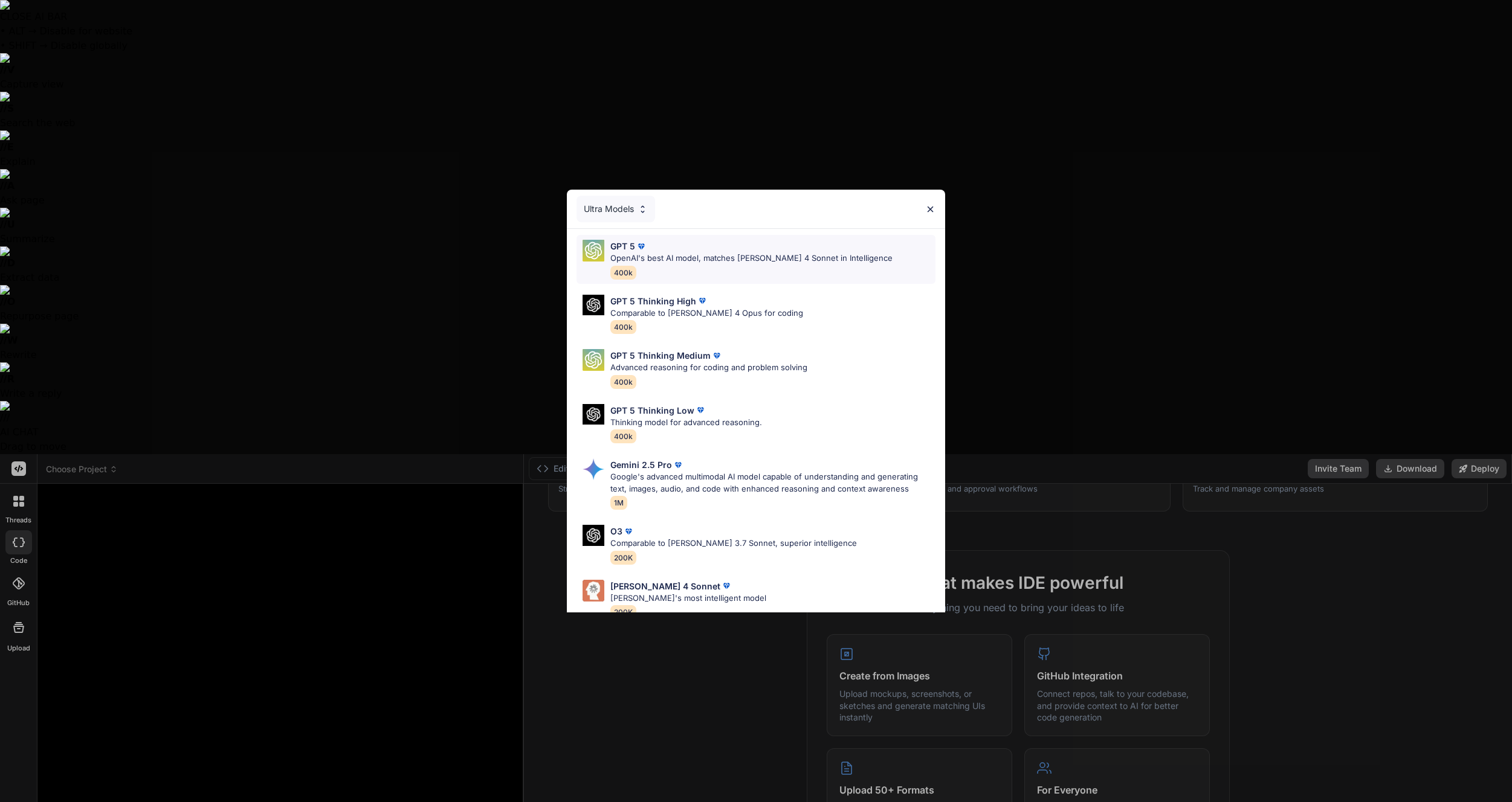
click at [679, 250] on div "GPT 5" at bounding box center [751, 246] width 282 height 12
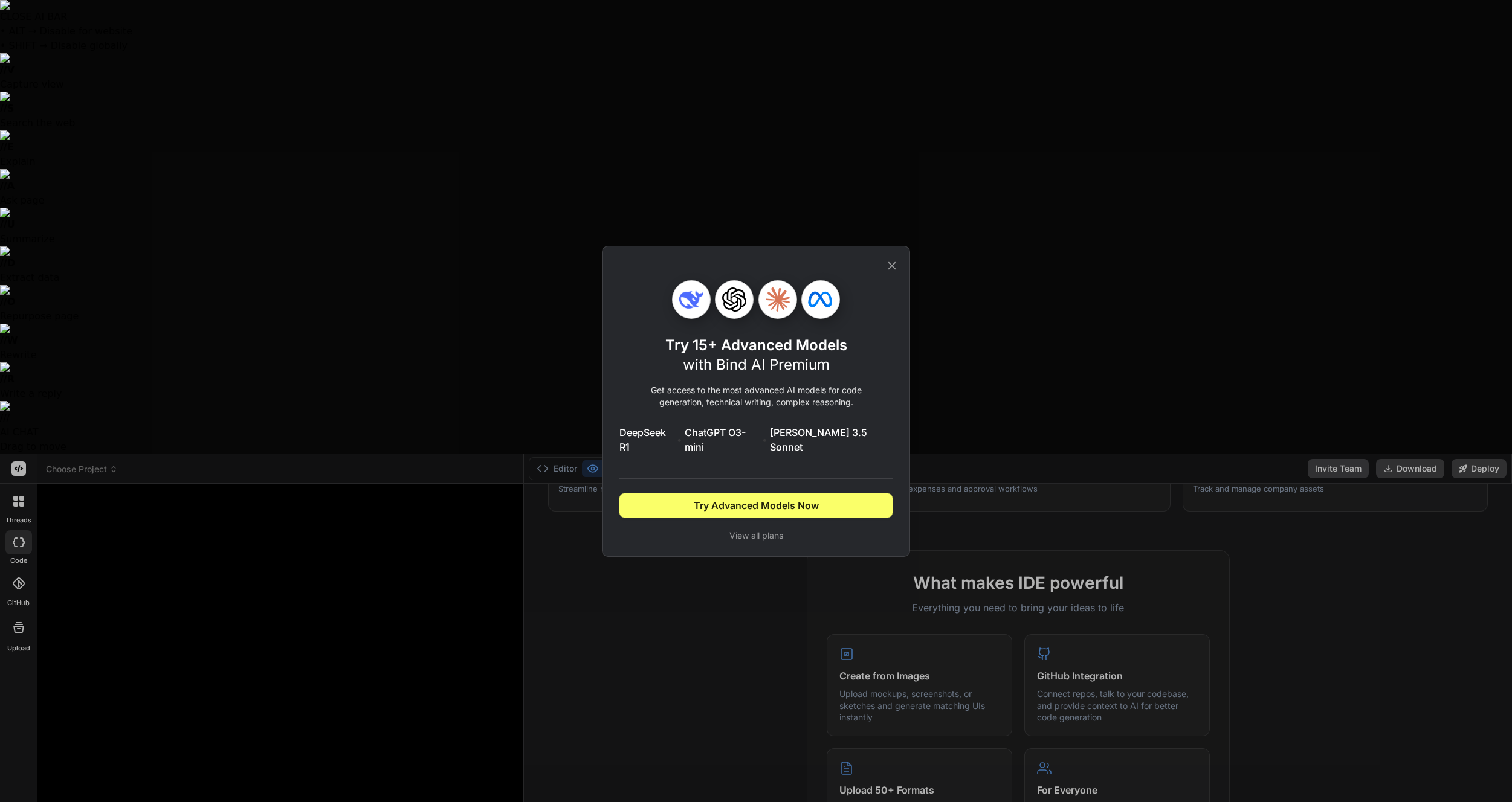
click at [759, 530] on span "View all plans" at bounding box center [755, 536] width 273 height 12
click at [790, 500] on span "Try Advanced Models Now" at bounding box center [756, 505] width 125 height 15
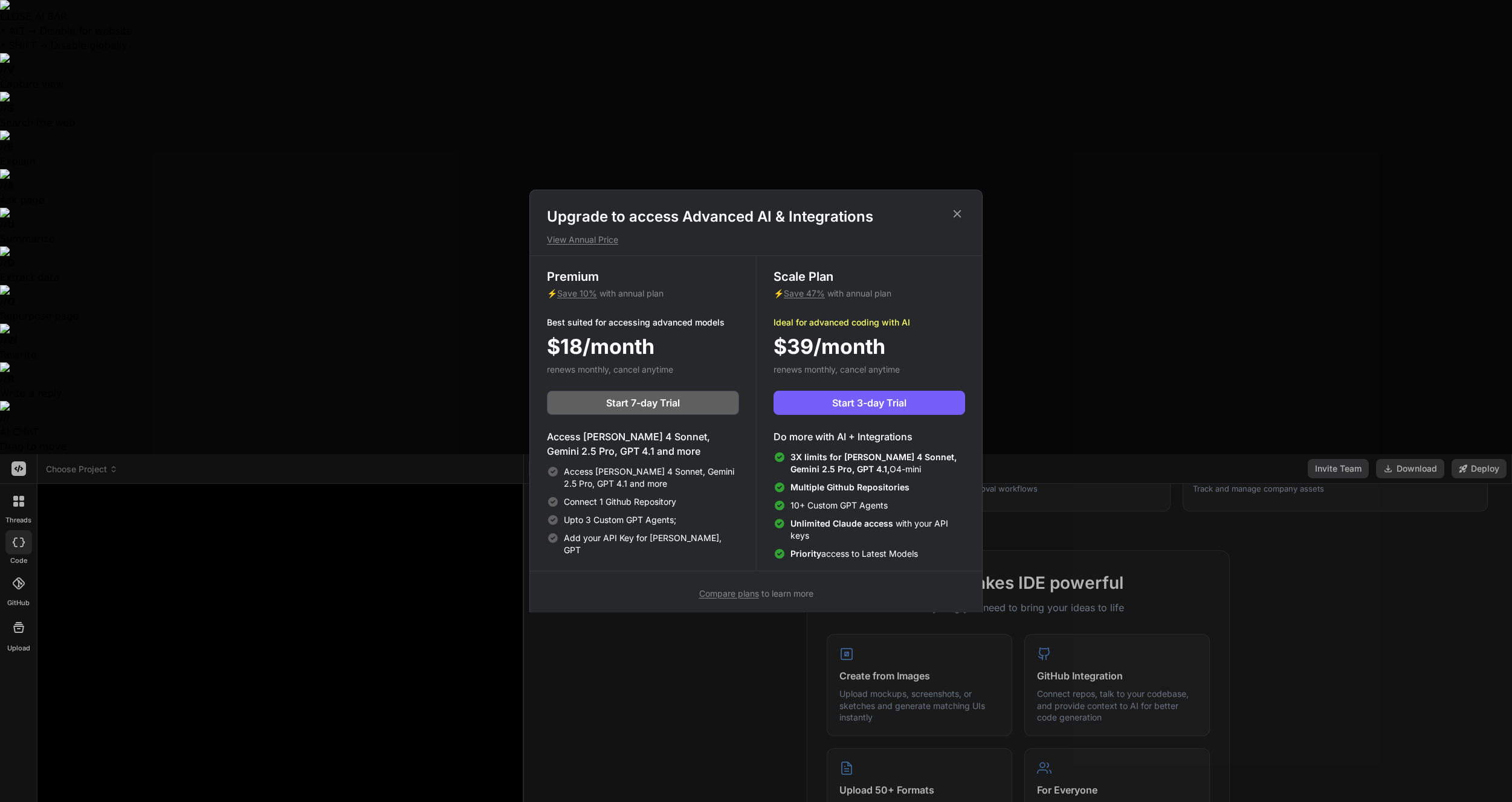
click at [959, 215] on icon at bounding box center [957, 214] width 8 height 8
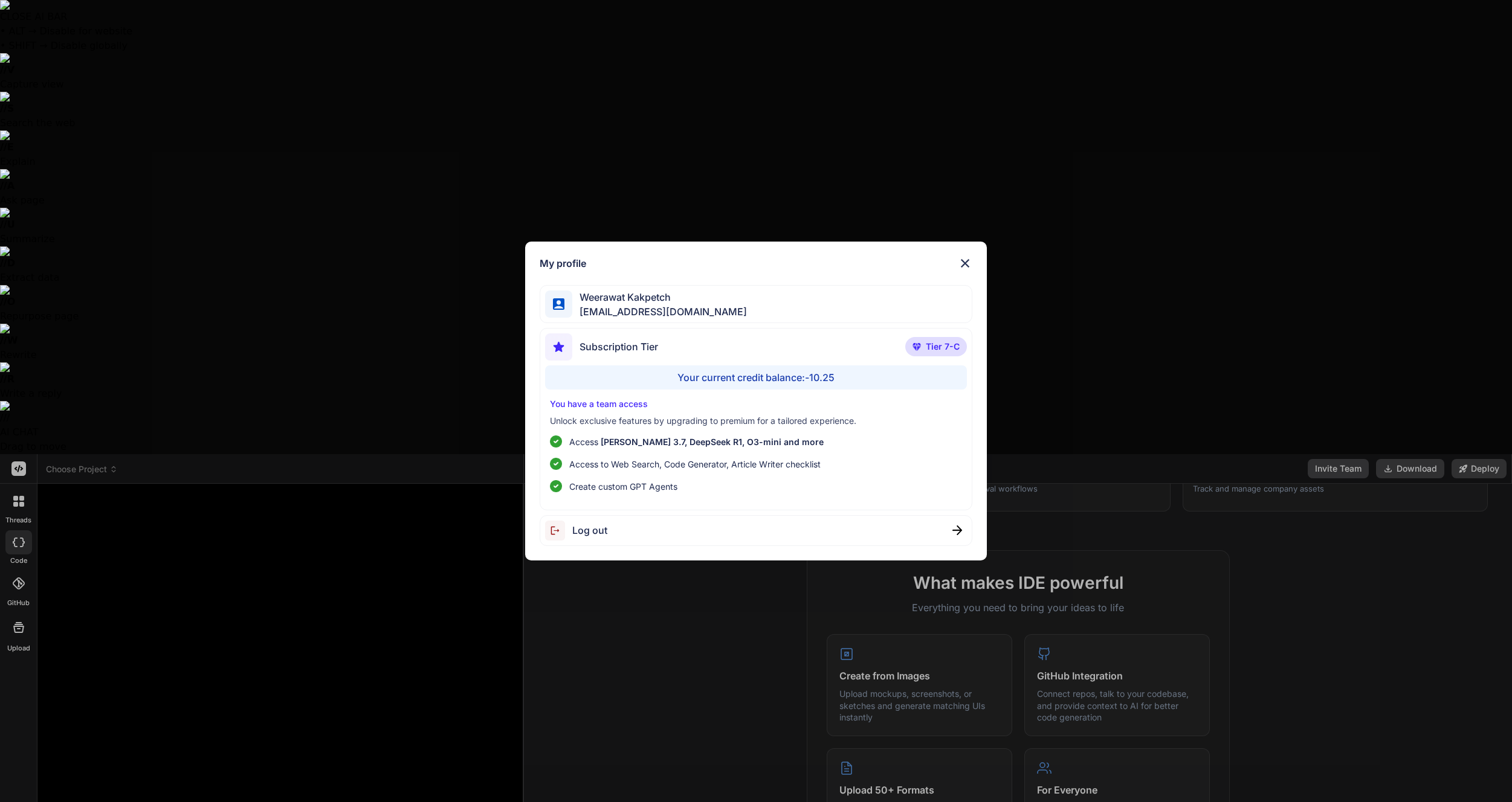
click at [938, 351] on span "Tier 7-C" at bounding box center [942, 346] width 34 height 12
click at [868, 473] on ul "Access Claude 3.7, DeepSeek R1, O3-mini and more Access to Web Search, Code Gen…" at bounding box center [756, 464] width 412 height 57
click at [817, 381] on div "Your current credit balance: -10.25" at bounding box center [756, 377] width 422 height 24
click at [970, 262] on img at bounding box center [965, 263] width 15 height 15
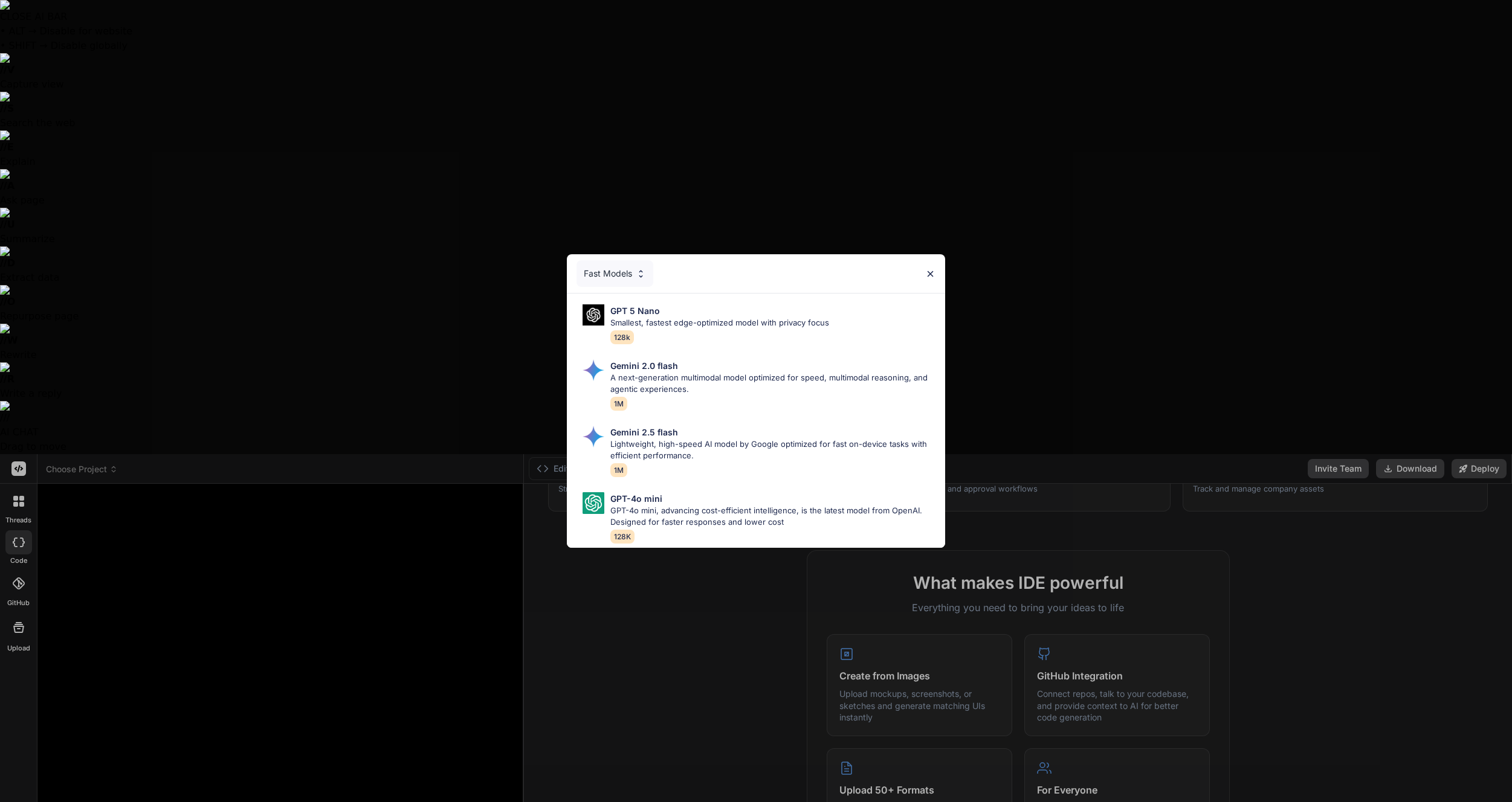
click at [176, 756] on div "Fast Models GPT 5 Nano Smallest, fastest edge-optimized model with privacy focu…" at bounding box center [756, 401] width 1512 height 802
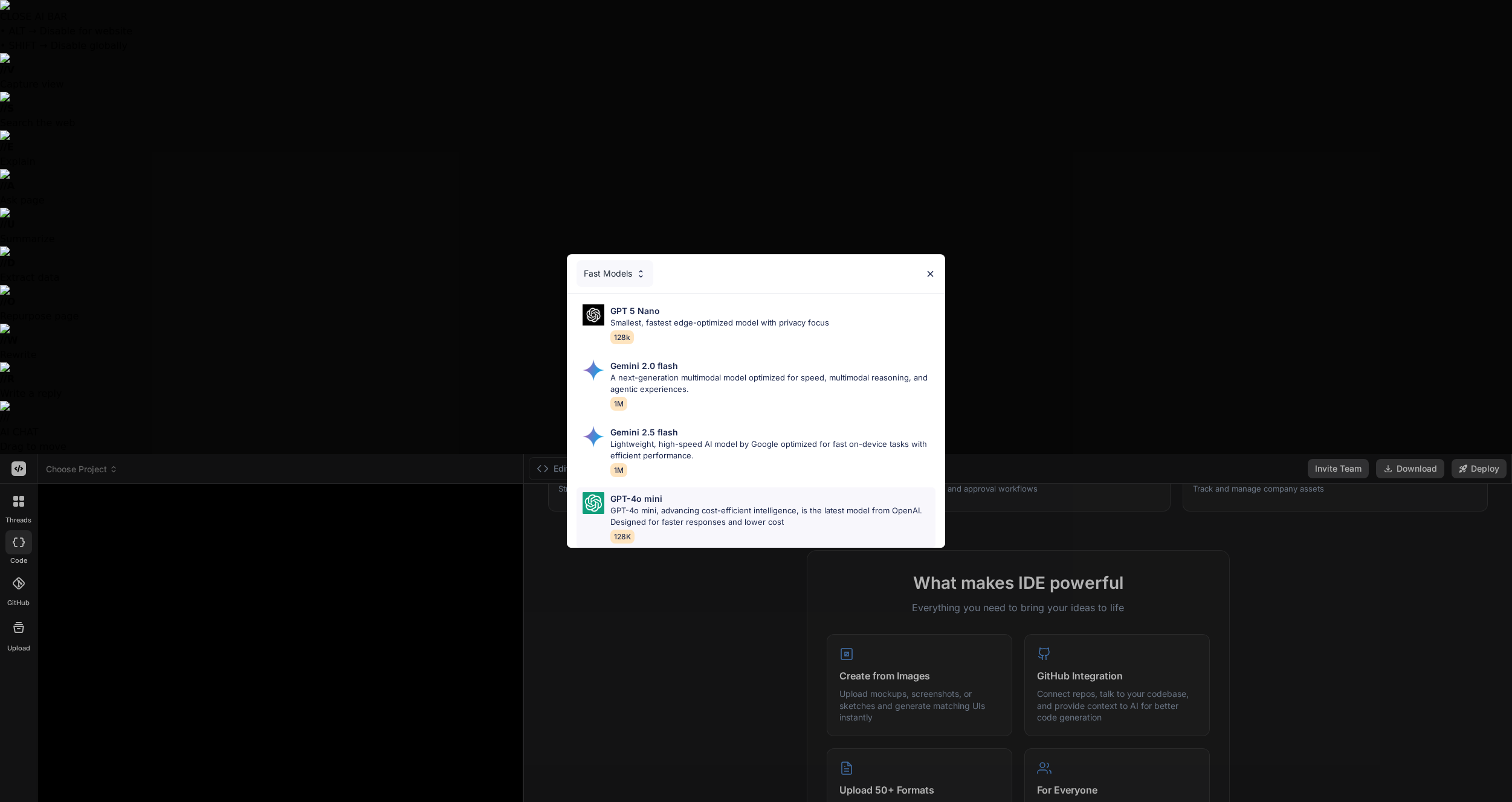
click at [745, 507] on p "GPT-4o mini, advancing cost-efficient intelligence, is the latest model from Op…" at bounding box center [773, 517] width 325 height 23
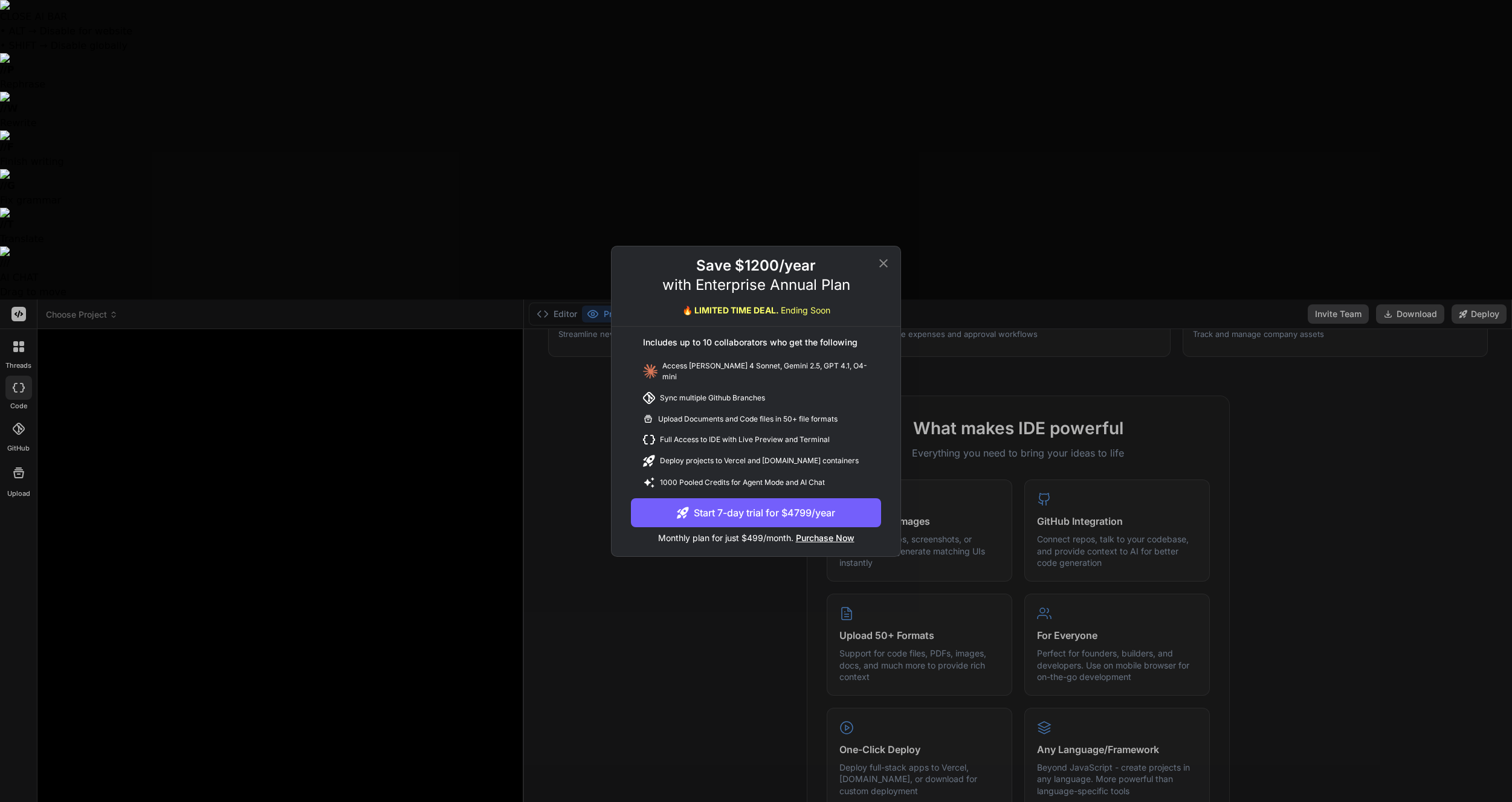
type textarea "Hotel revenue management"
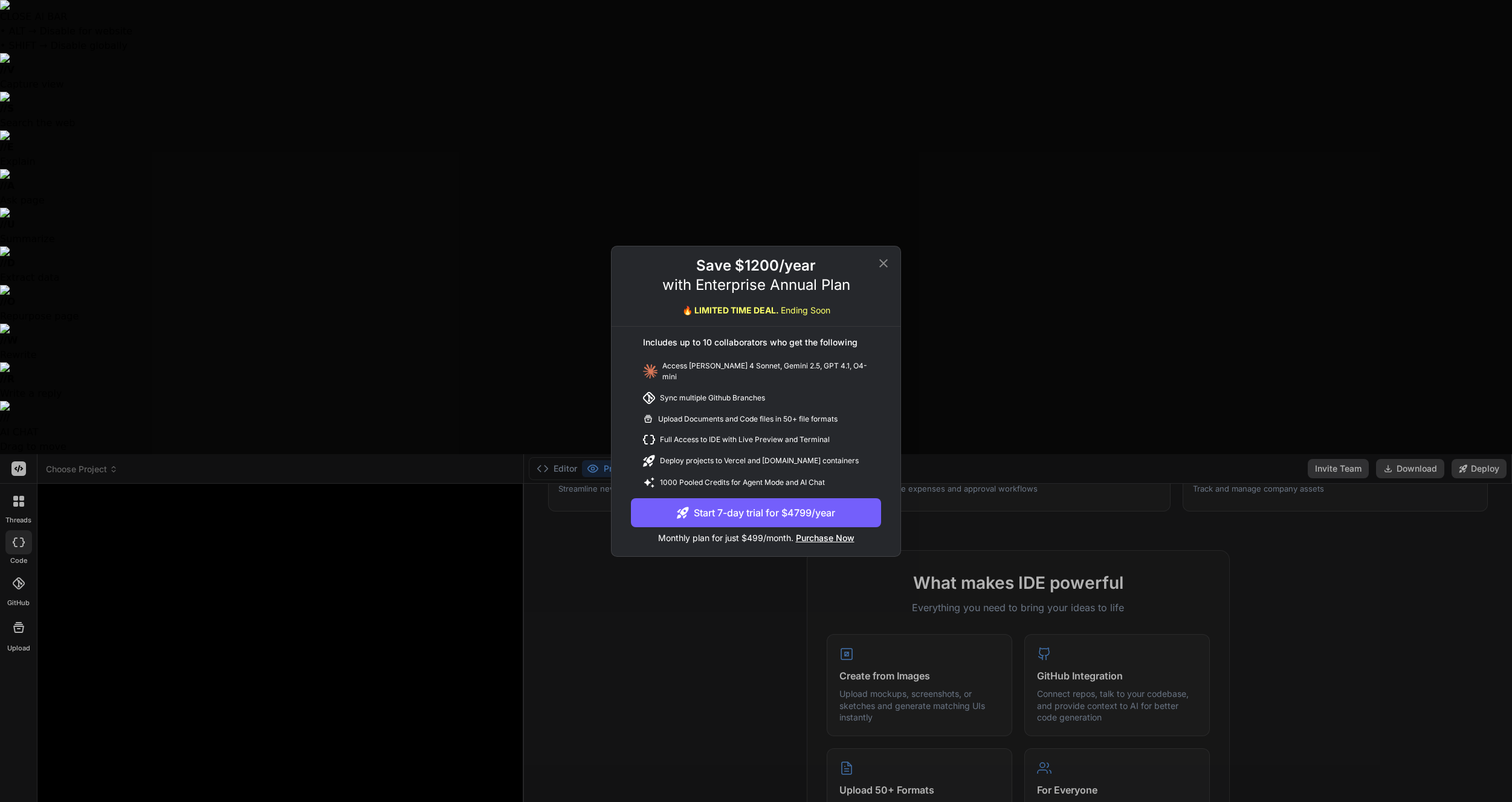
click at [884, 263] on icon at bounding box center [883, 263] width 15 height 15
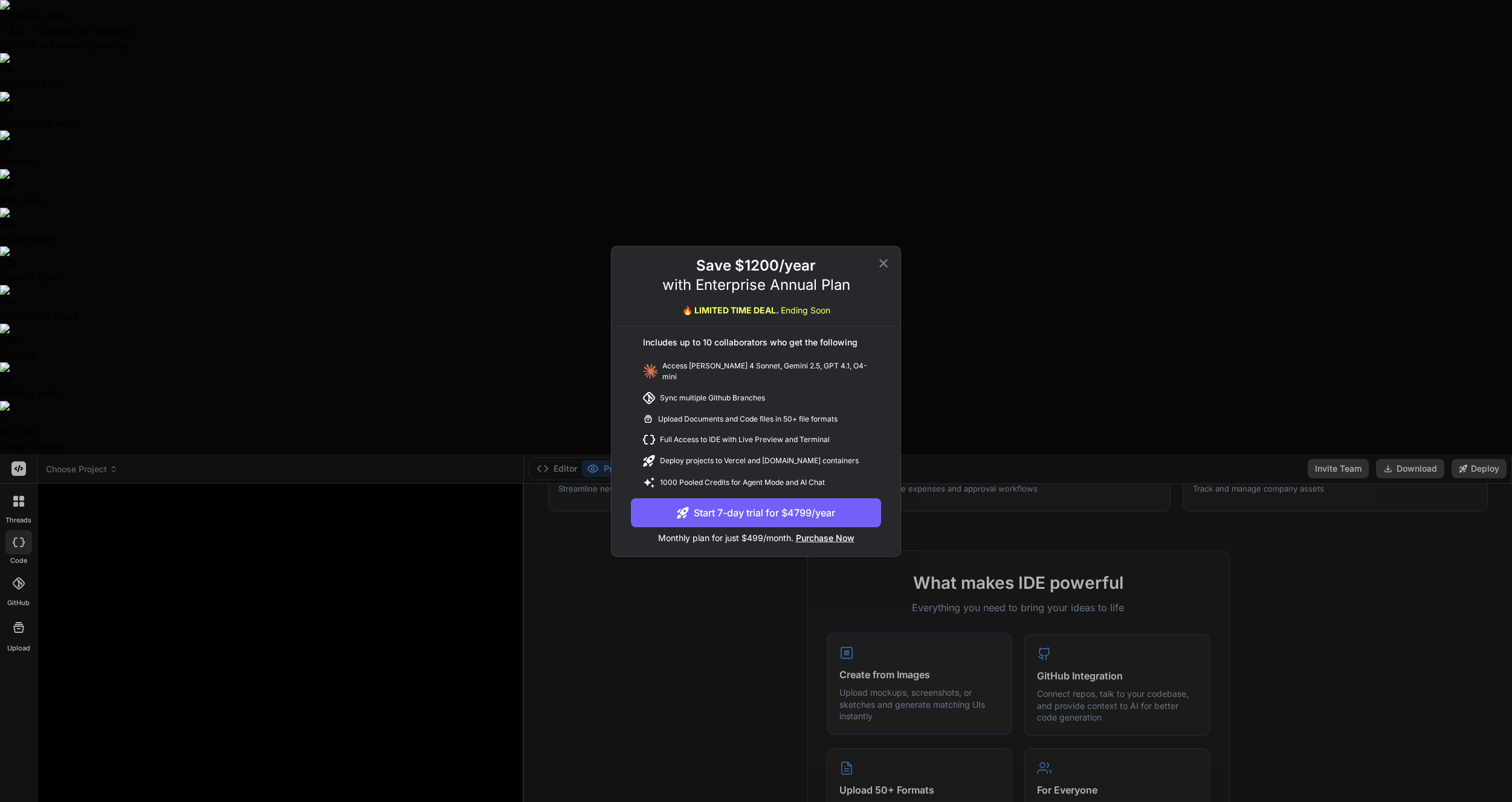
click at [881, 271] on icon at bounding box center [883, 263] width 15 height 15
